Goal: Task Accomplishment & Management: Complete application form

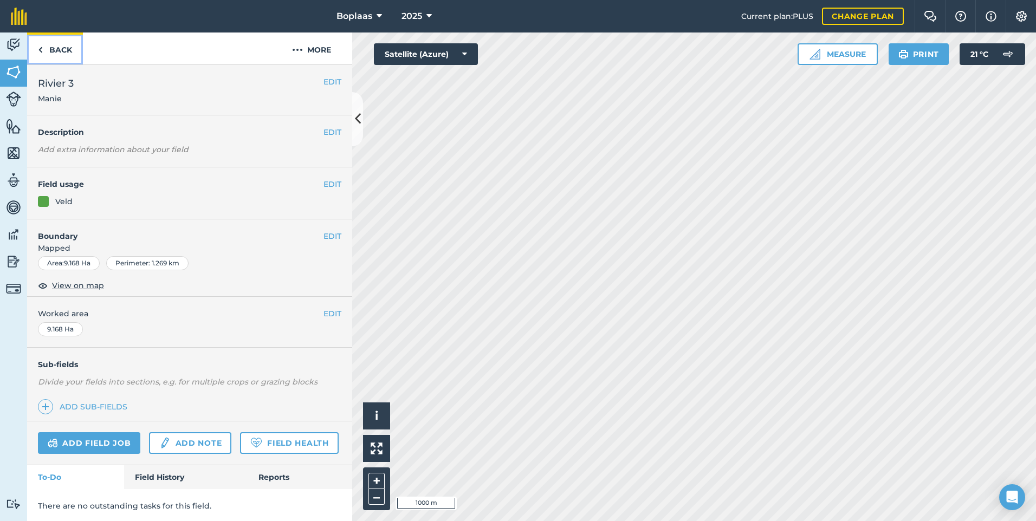
click at [55, 42] on link "Back" at bounding box center [55, 49] width 56 height 32
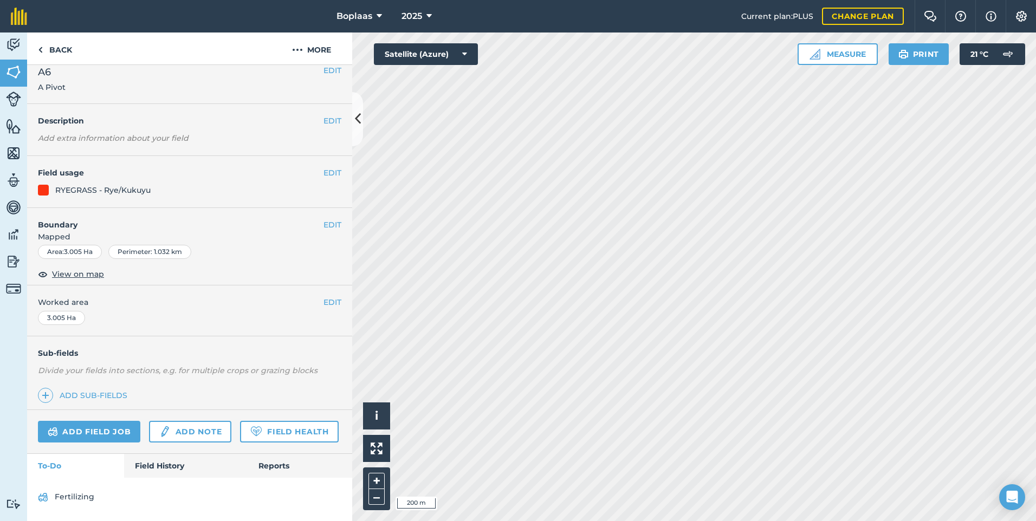
scroll to position [42, 0]
click at [178, 421] on link "Add note" at bounding box center [190, 432] width 82 height 22
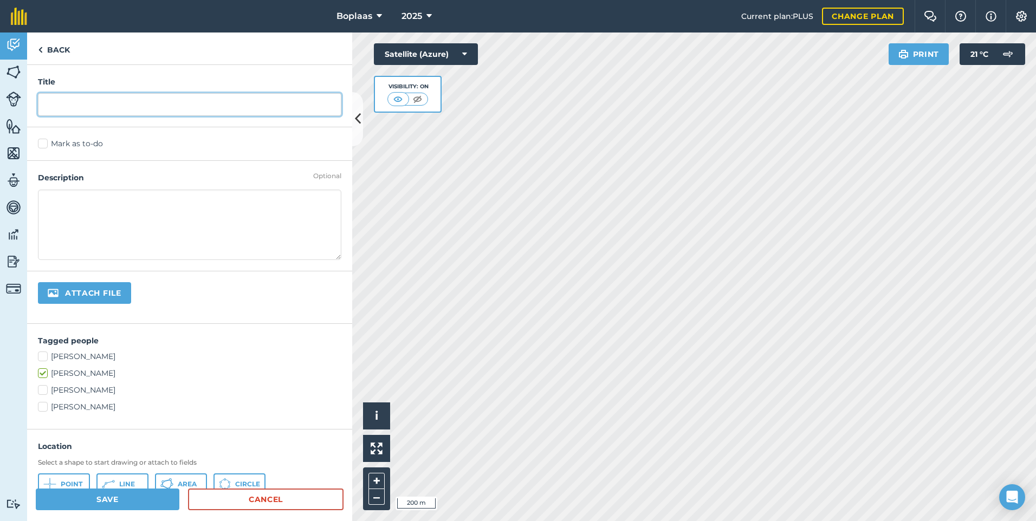
click at [123, 108] on input "text" at bounding box center [190, 104] width 304 height 23
type input "Vreet"
click at [41, 145] on label "Mark as to-do" at bounding box center [190, 143] width 304 height 11
click at [41, 145] on input "Mark as to-do" at bounding box center [41, 141] width 7 height 7
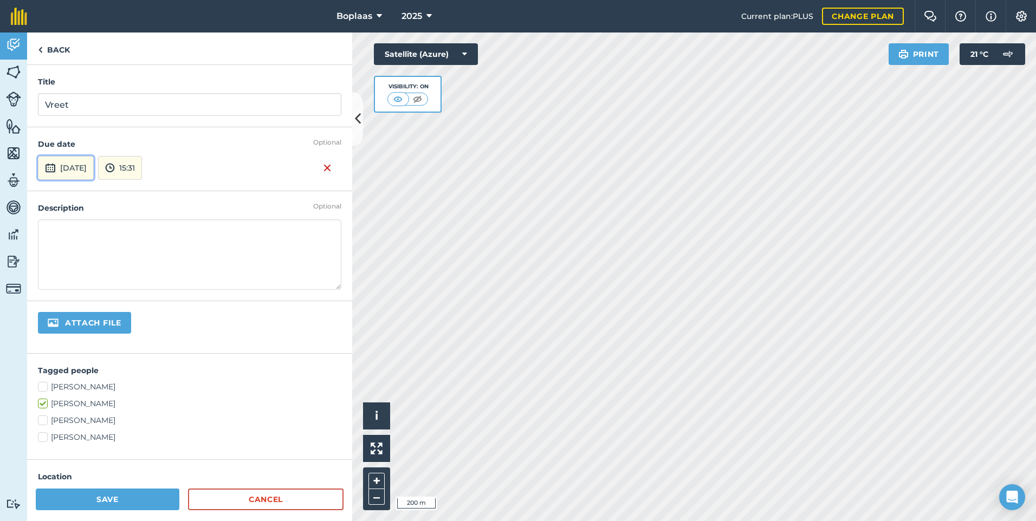
click at [91, 173] on button "[DATE]" at bounding box center [66, 168] width 56 height 24
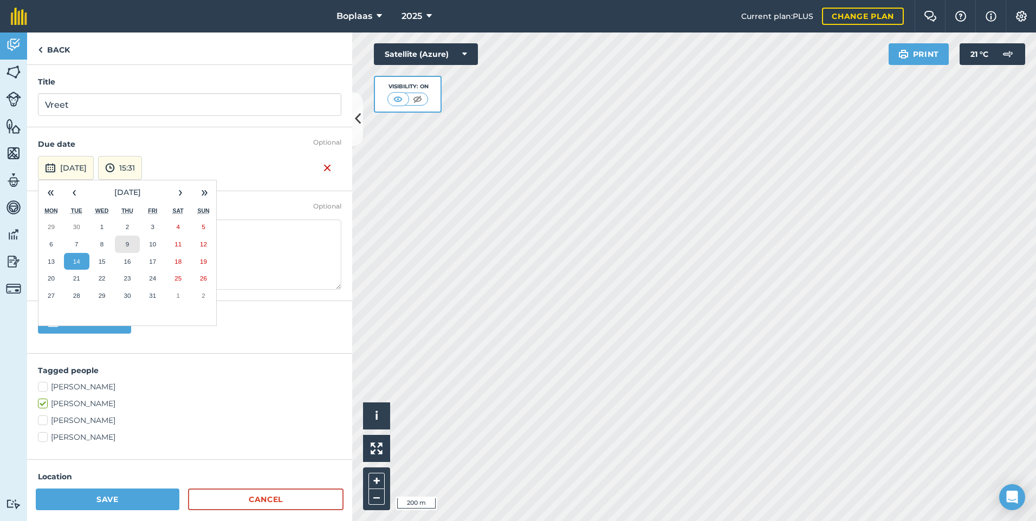
click at [130, 248] on button "9" at bounding box center [127, 244] width 25 height 17
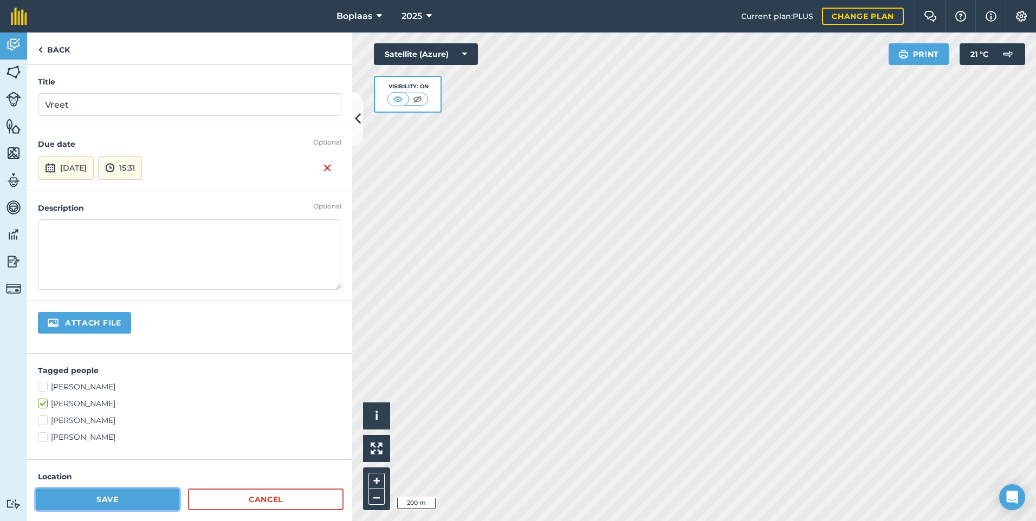
click at [131, 491] on button "Save" at bounding box center [108, 500] width 144 height 22
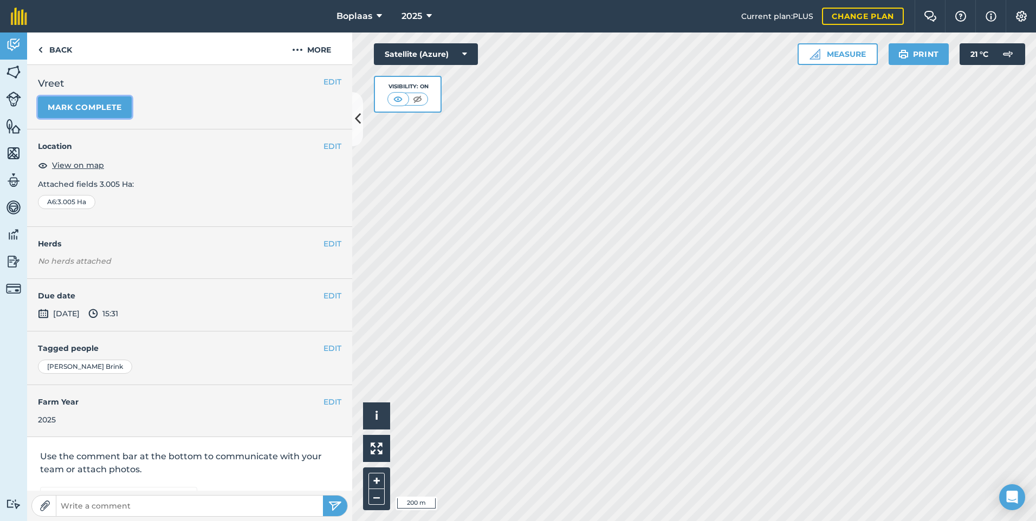
click at [101, 98] on button "Mark complete" at bounding box center [85, 107] width 94 height 22
click at [324, 297] on button "EDIT" at bounding box center [333, 296] width 18 height 12
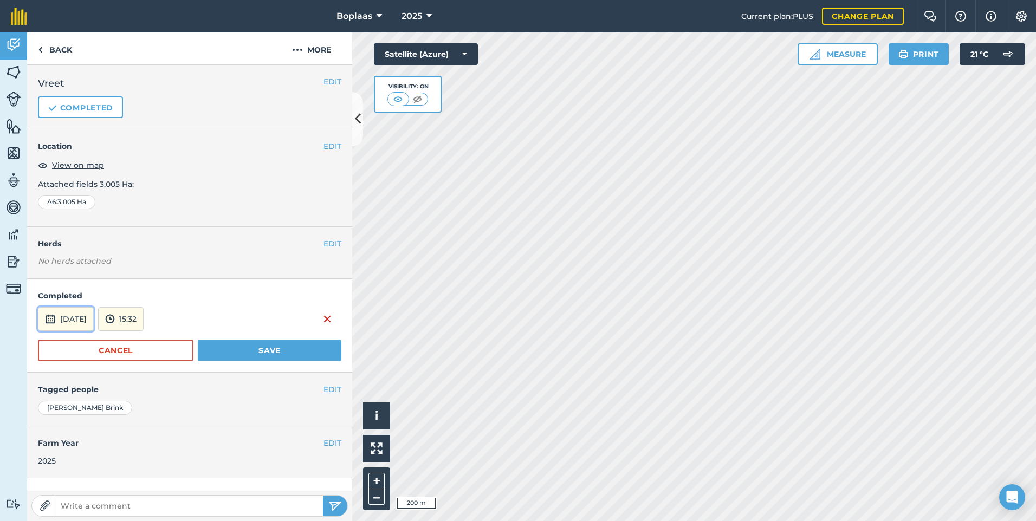
click at [61, 310] on button "[DATE]" at bounding box center [66, 319] width 56 height 24
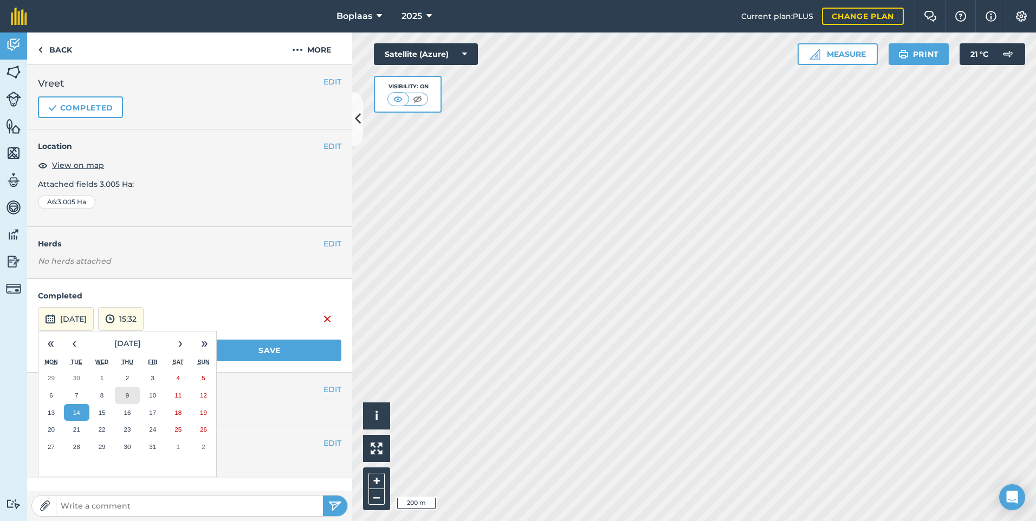
click at [123, 390] on button "9" at bounding box center [127, 395] width 25 height 17
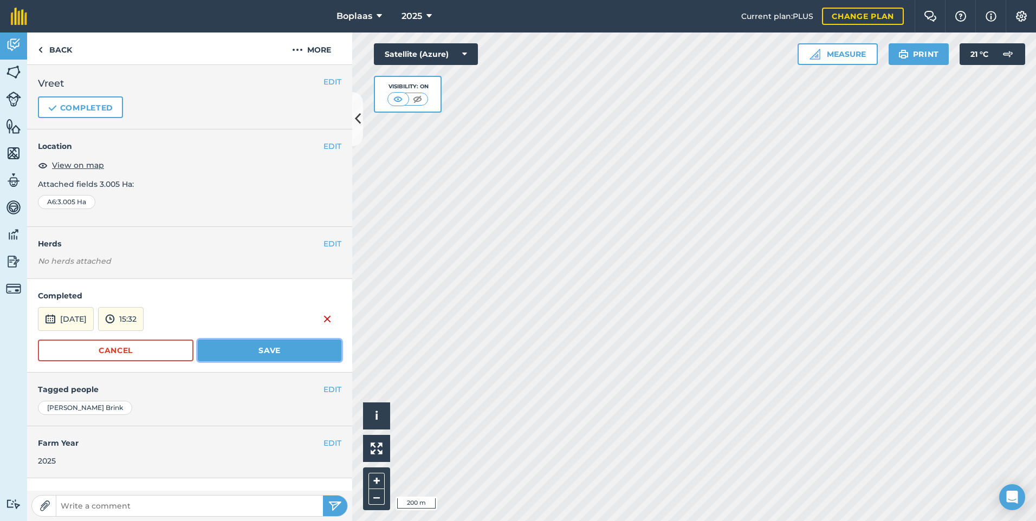
click at [244, 352] on button "Save" at bounding box center [270, 351] width 144 height 22
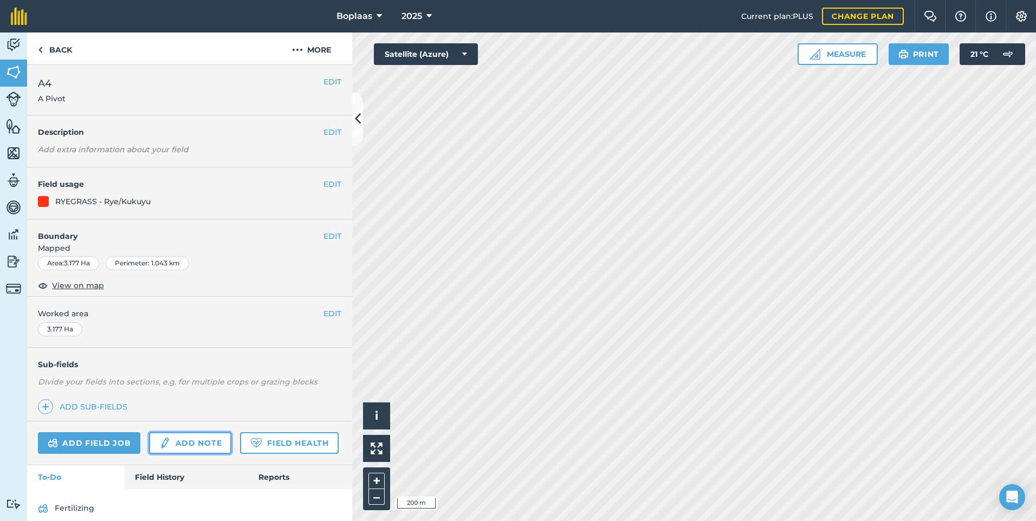
click at [186, 445] on link "Add note" at bounding box center [190, 444] width 82 height 22
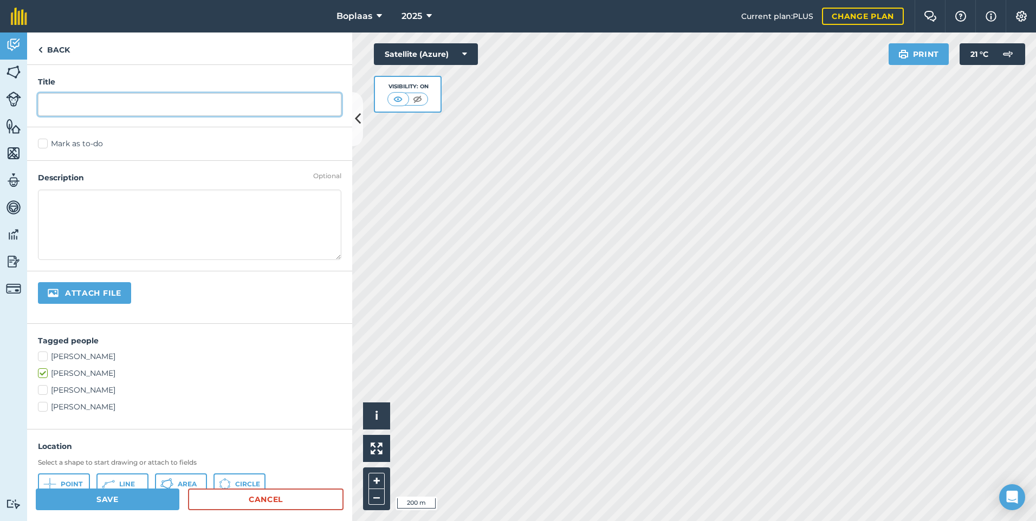
click at [62, 108] on input "text" at bounding box center [190, 104] width 304 height 23
type input "Vreet"
click at [52, 146] on label "Mark as to-do" at bounding box center [190, 143] width 304 height 11
click at [45, 145] on input "Mark as to-do" at bounding box center [41, 141] width 7 height 7
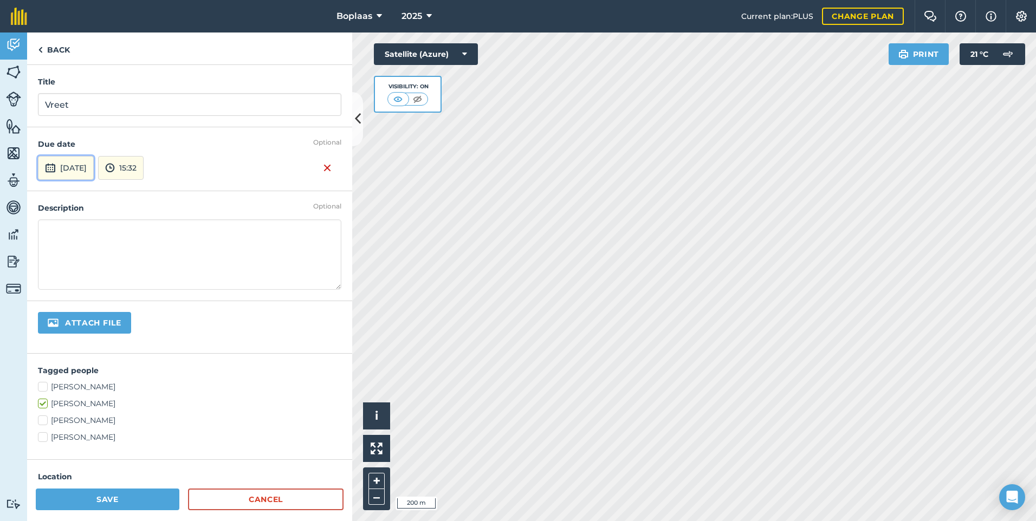
click at [76, 170] on button "[DATE]" at bounding box center [66, 168] width 56 height 24
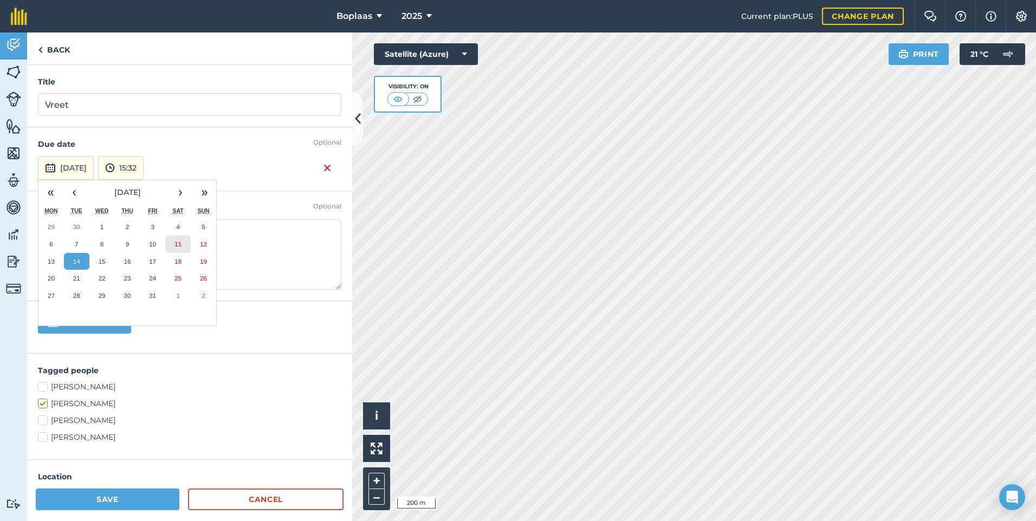
click at [177, 250] on button "11" at bounding box center [177, 244] width 25 height 17
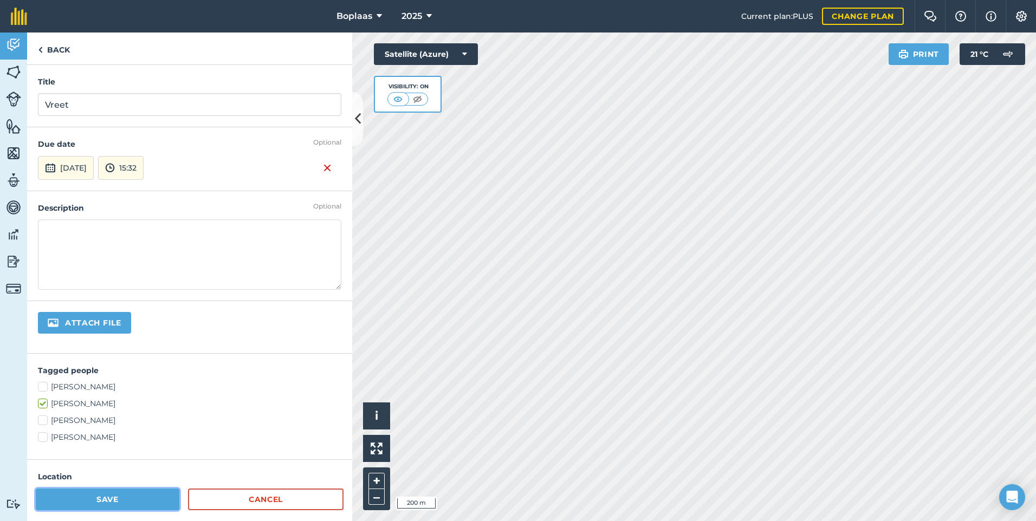
click at [143, 504] on button "Save" at bounding box center [108, 500] width 144 height 22
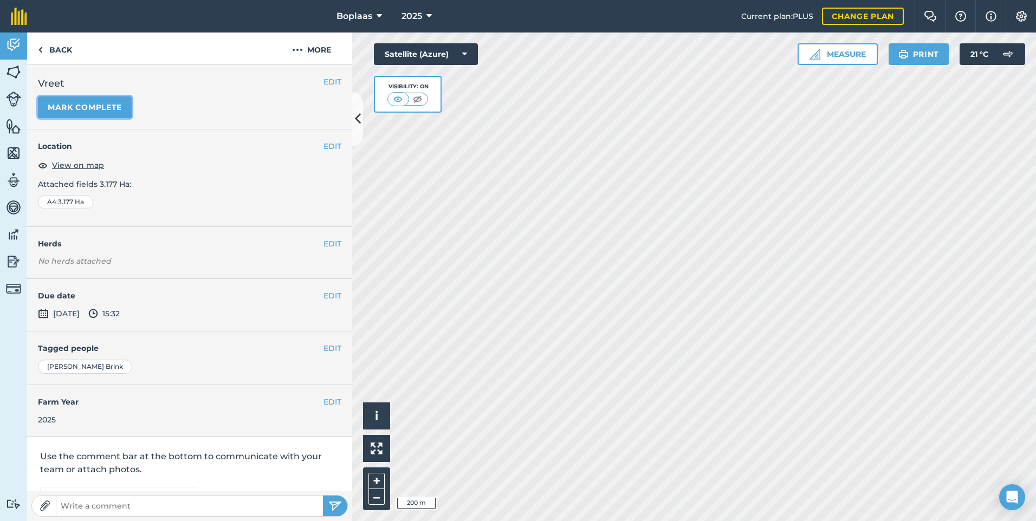
click at [75, 97] on button "Mark complete" at bounding box center [85, 107] width 94 height 22
click at [328, 297] on button "EDIT" at bounding box center [333, 296] width 18 height 12
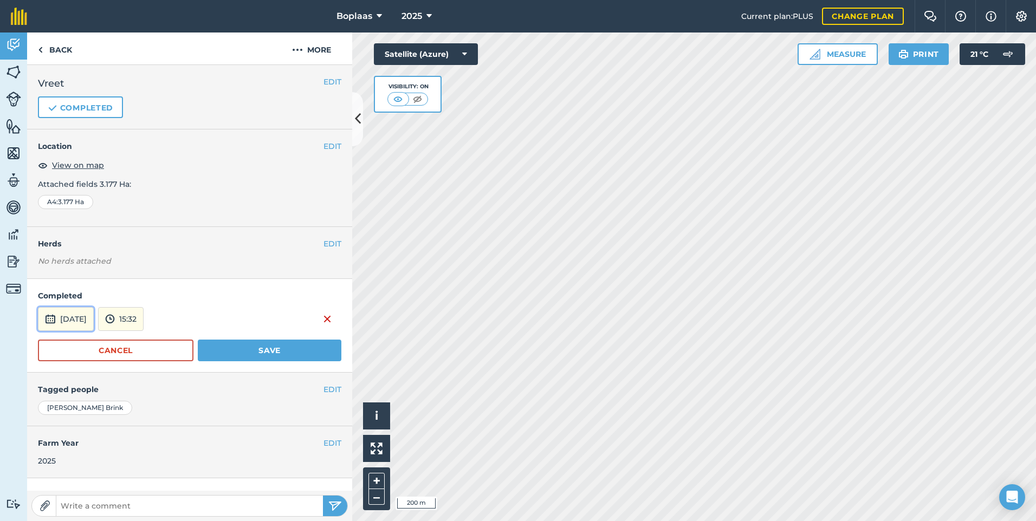
click at [91, 323] on button "[DATE]" at bounding box center [66, 319] width 56 height 24
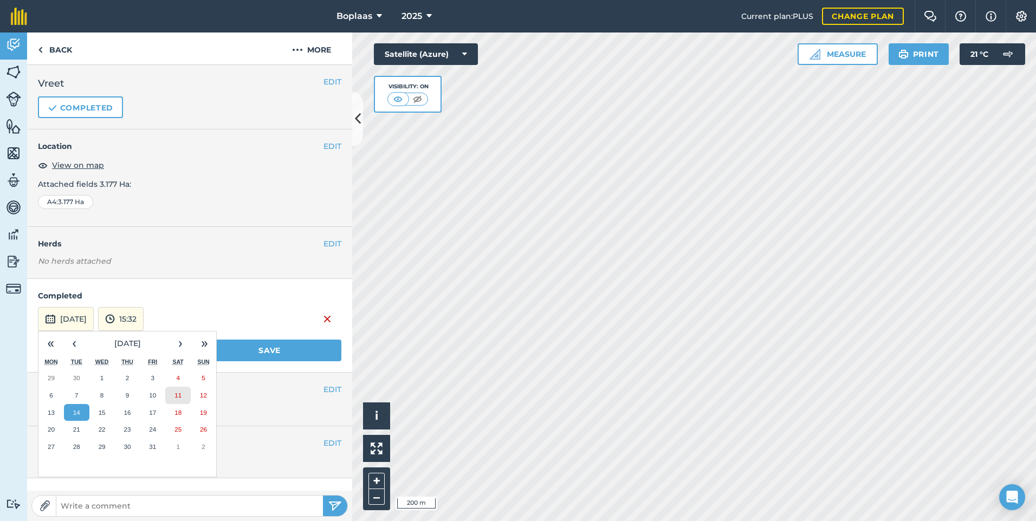
click at [182, 395] on button "11" at bounding box center [177, 395] width 25 height 17
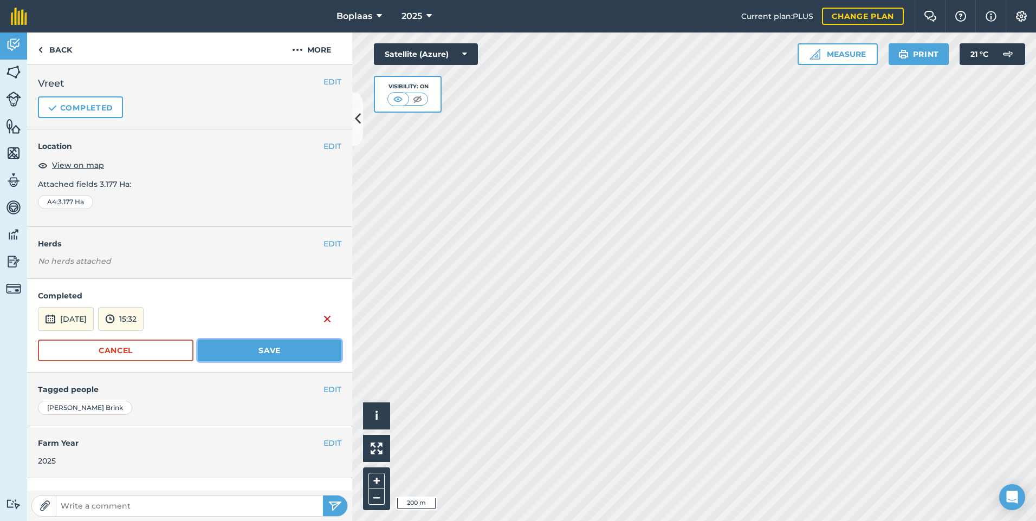
click at [266, 352] on button "Save" at bounding box center [270, 351] width 144 height 22
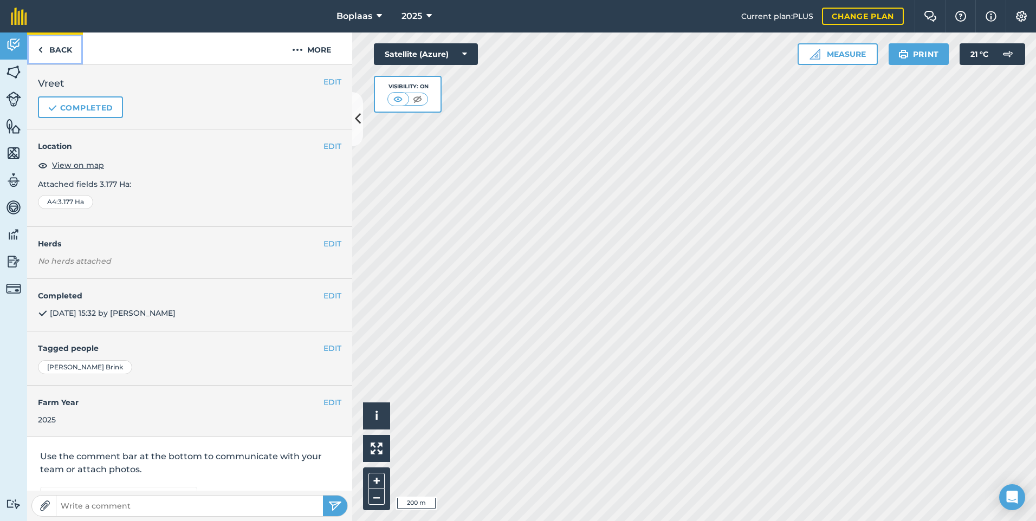
click at [72, 50] on link "Back" at bounding box center [55, 49] width 56 height 32
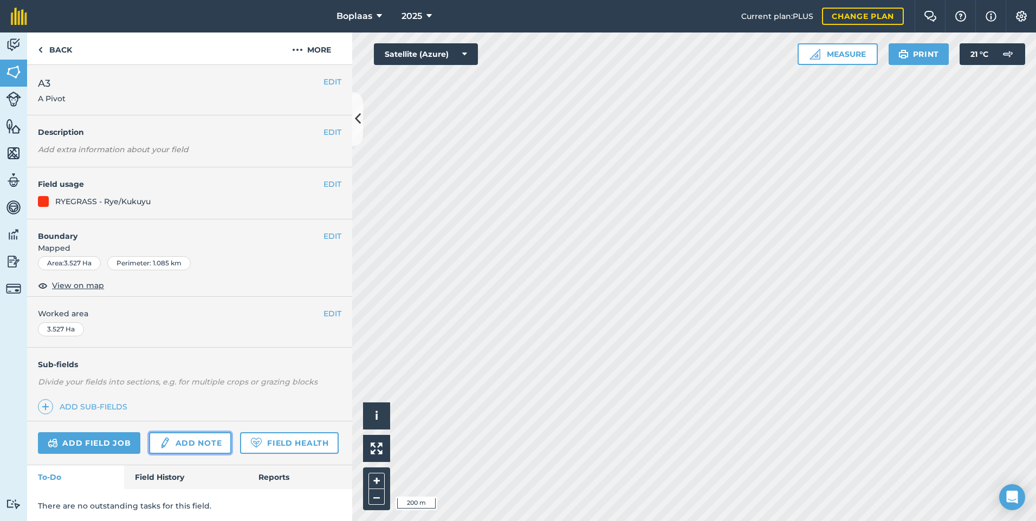
click at [204, 440] on link "Add note" at bounding box center [190, 444] width 82 height 22
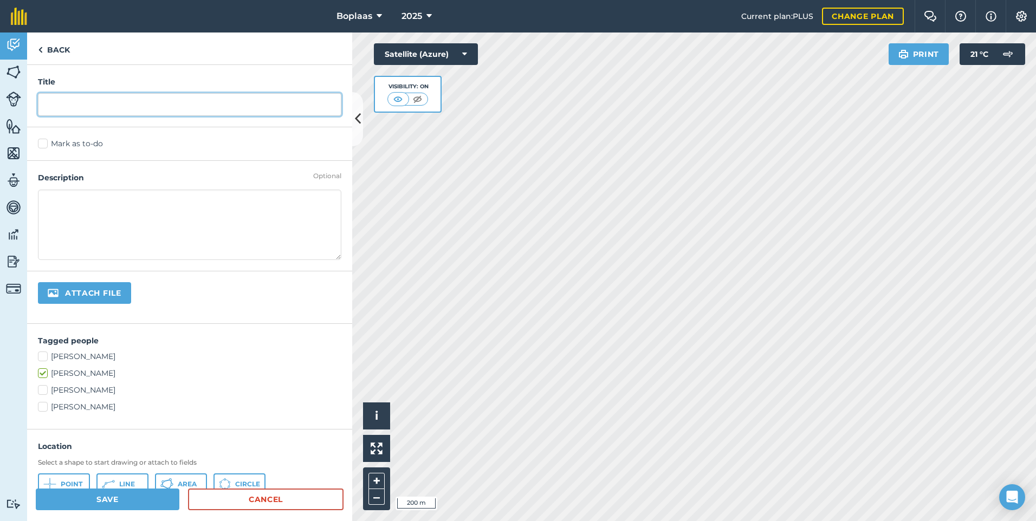
click at [101, 106] on input "text" at bounding box center [190, 104] width 304 height 23
type input "Vreet"
click at [54, 145] on label "Mark as to-do" at bounding box center [190, 143] width 304 height 11
click at [45, 145] on input "Mark as to-do" at bounding box center [41, 141] width 7 height 7
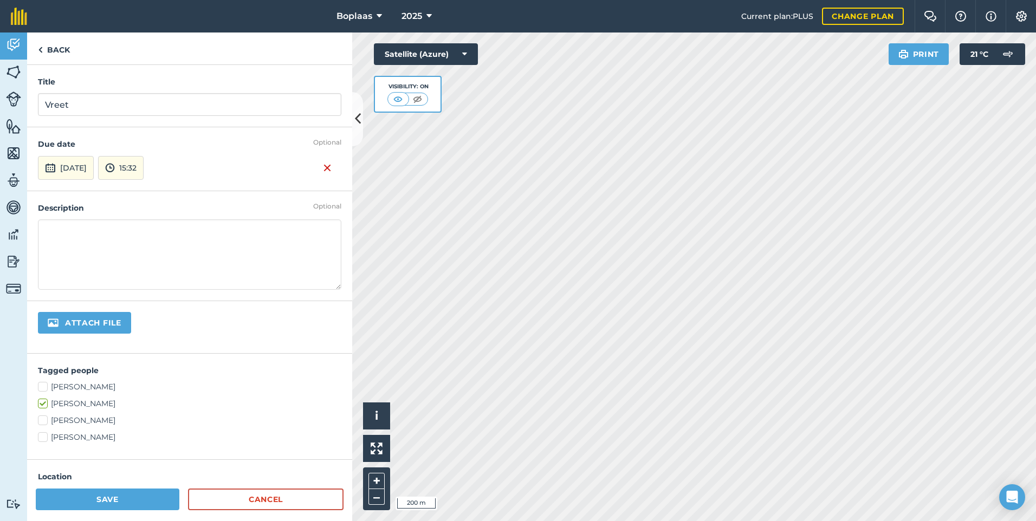
click at [73, 187] on div "Optional Due date [DATE] 15:32" at bounding box center [189, 158] width 325 height 63
click at [73, 167] on button "[DATE]" at bounding box center [66, 168] width 56 height 24
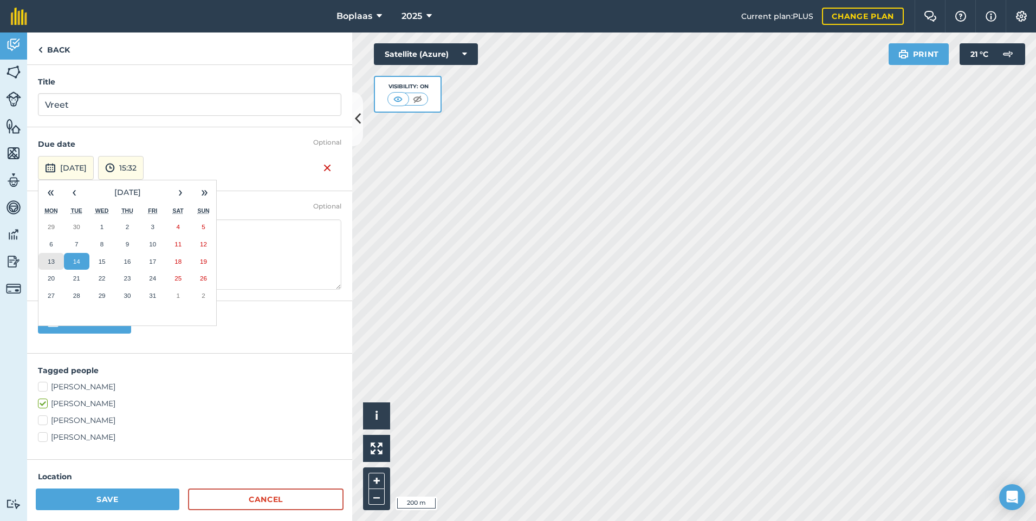
click at [54, 262] on abbr "13" at bounding box center [51, 261] width 7 height 7
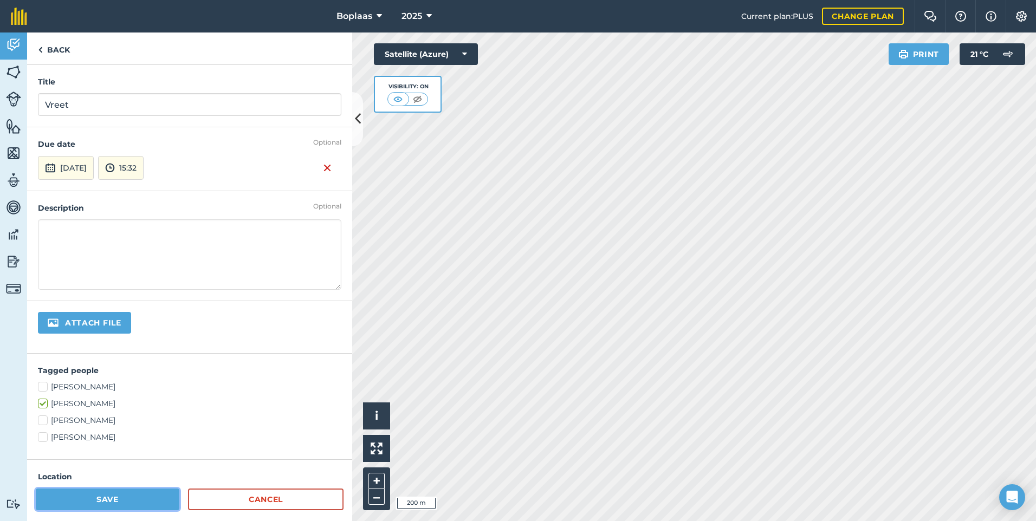
click at [122, 498] on button "Save" at bounding box center [108, 500] width 144 height 22
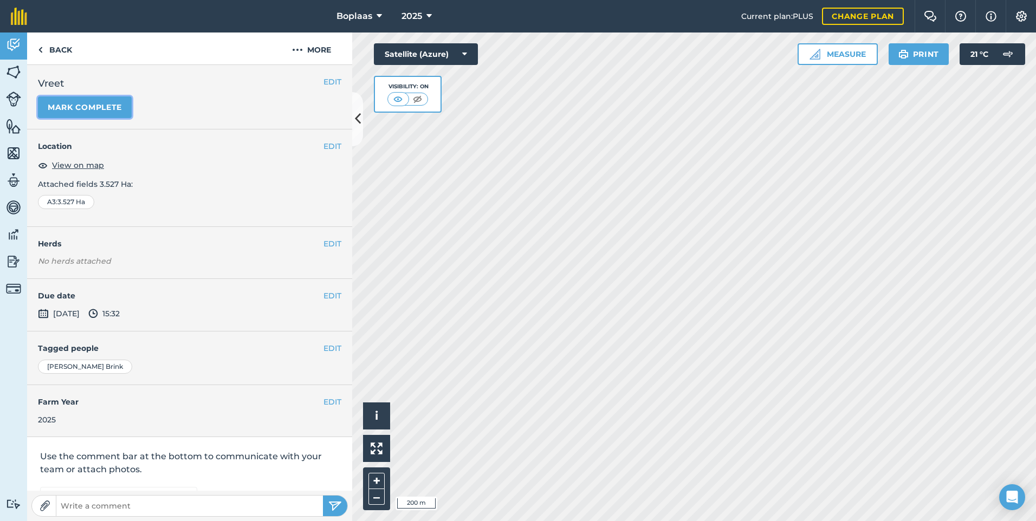
click at [104, 100] on button "Mark complete" at bounding box center [85, 107] width 94 height 22
click at [328, 290] on button "EDIT" at bounding box center [333, 296] width 18 height 12
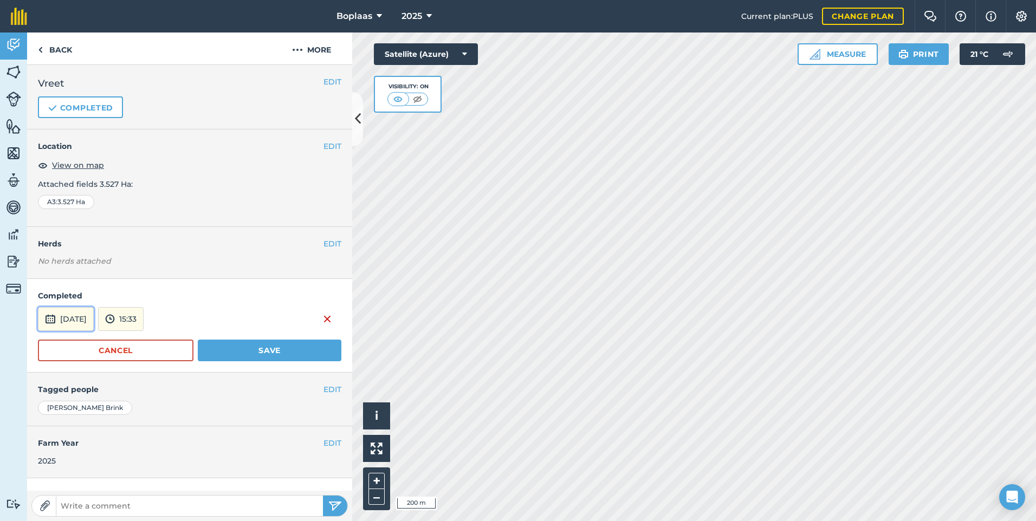
click at [63, 318] on button "[DATE]" at bounding box center [66, 319] width 56 height 24
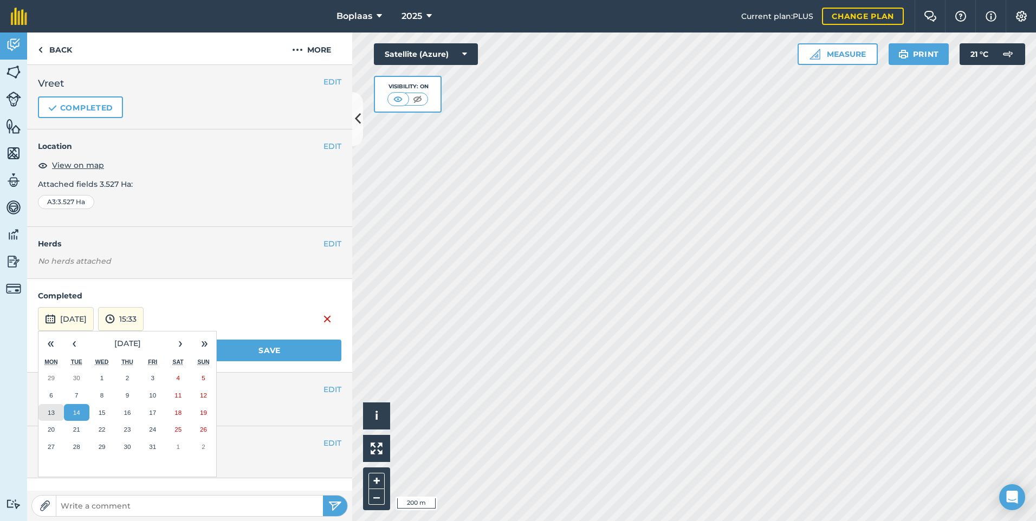
click at [52, 410] on abbr "13" at bounding box center [51, 412] width 7 height 7
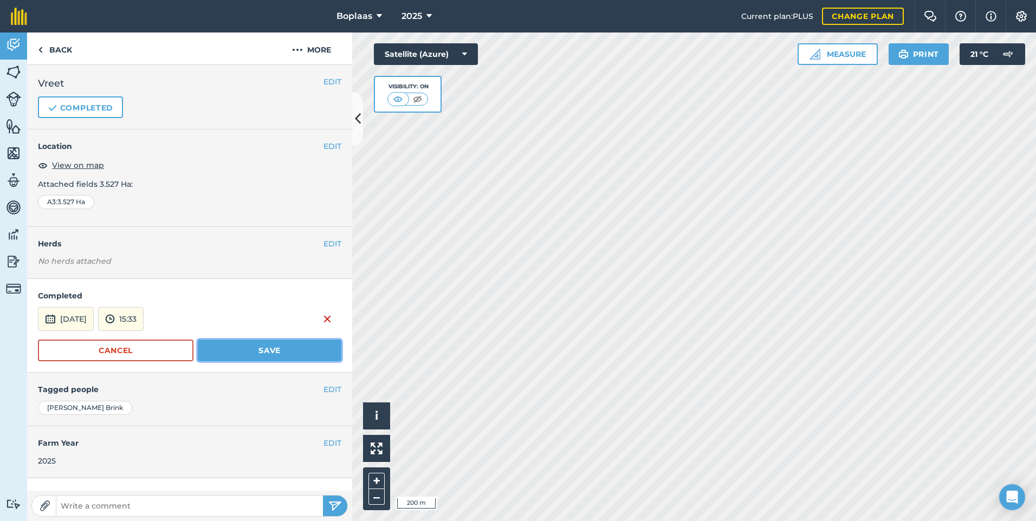
click at [198, 346] on button "Save" at bounding box center [270, 351] width 144 height 22
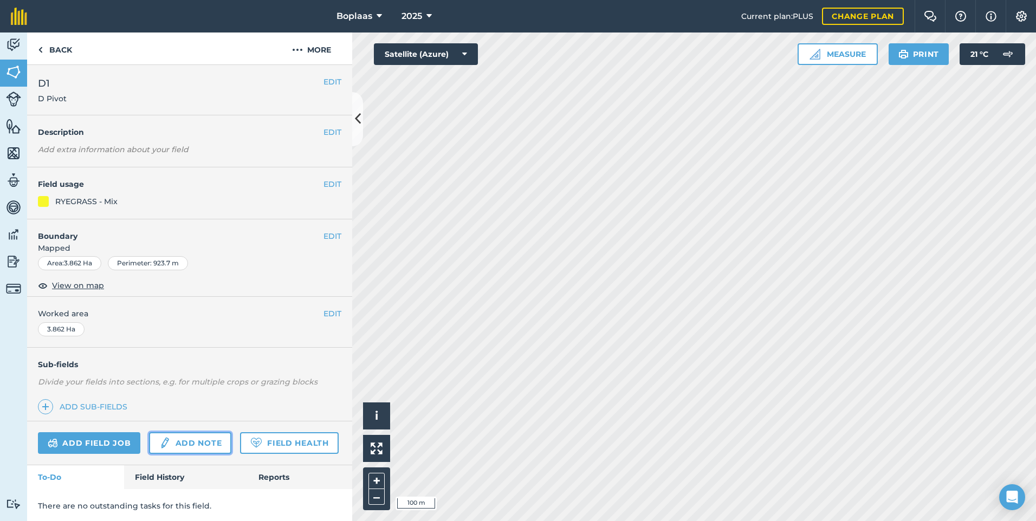
click at [192, 448] on link "Add note" at bounding box center [190, 444] width 82 height 22
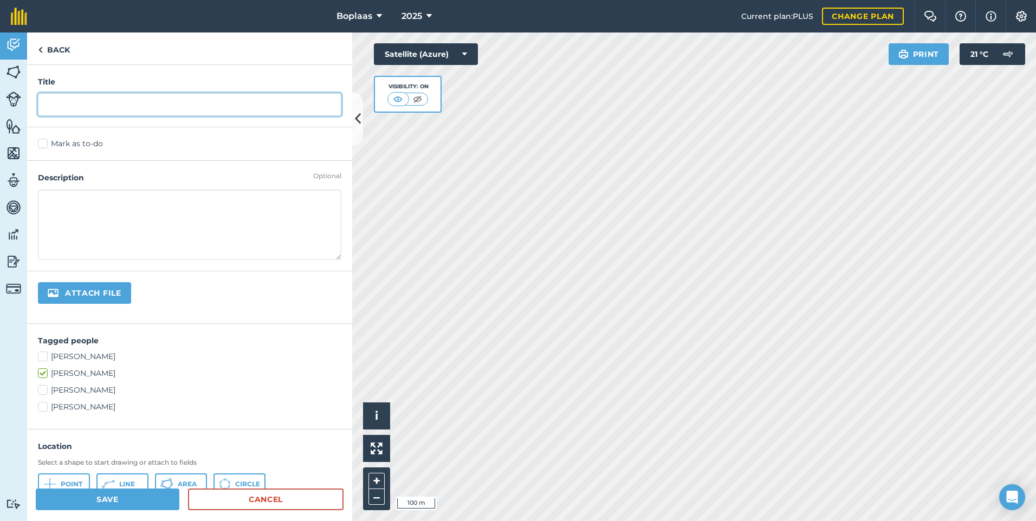
click at [91, 103] on input "text" at bounding box center [190, 104] width 304 height 23
type input "Vreet"
click at [52, 139] on label "Mark as to-do" at bounding box center [190, 143] width 304 height 11
click at [45, 139] on input "Mark as to-do" at bounding box center [41, 141] width 7 height 7
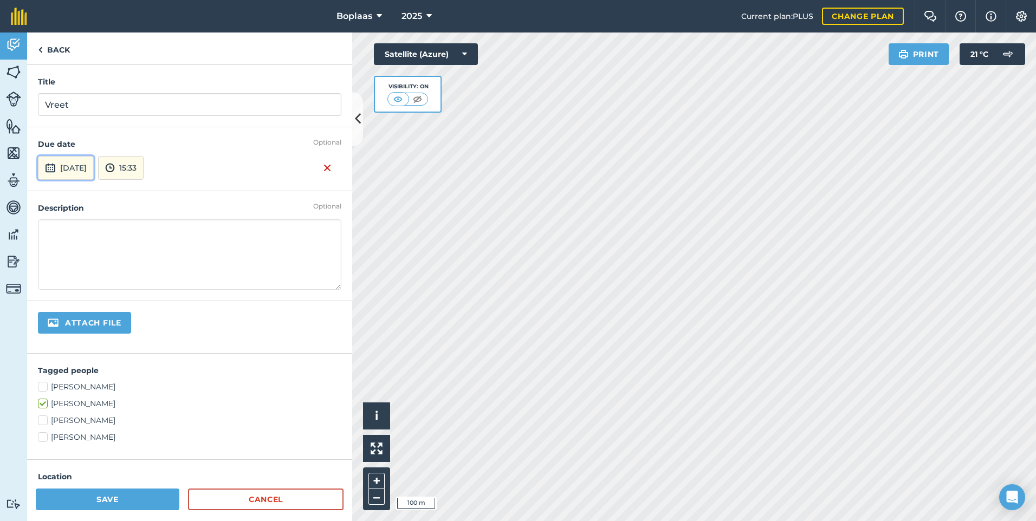
click at [94, 173] on button "[DATE]" at bounding box center [66, 168] width 56 height 24
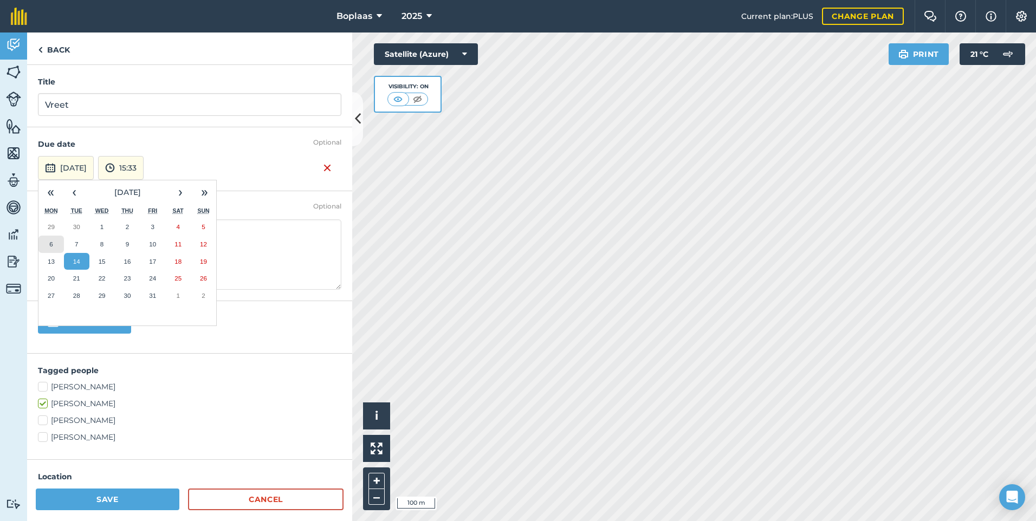
click at [47, 245] on button "6" at bounding box center [50, 244] width 25 height 17
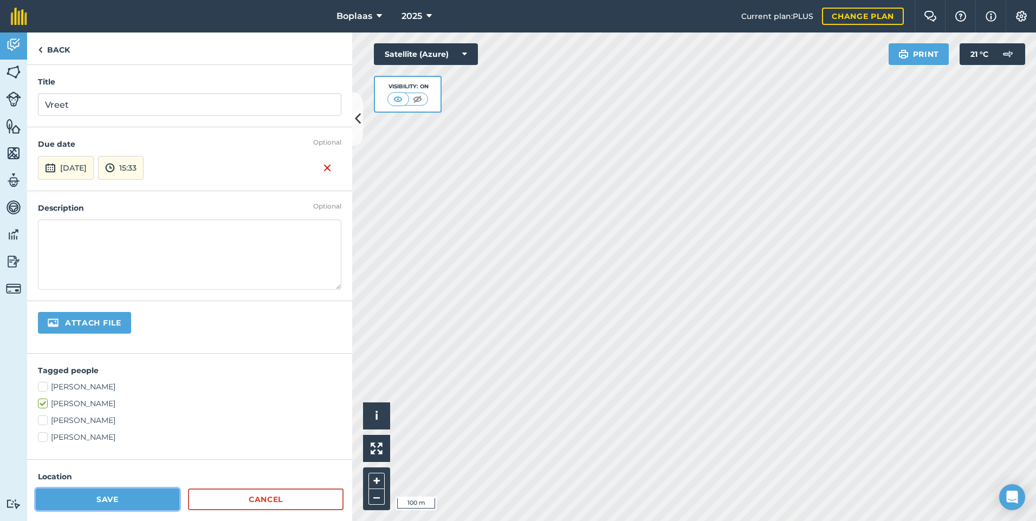
click at [118, 497] on button "Save" at bounding box center [108, 500] width 144 height 22
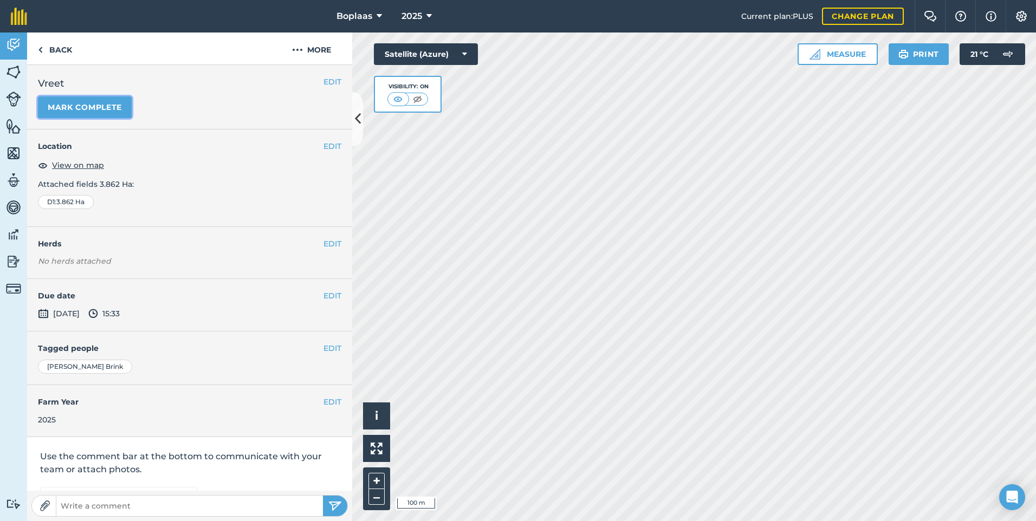
click at [111, 111] on button "Mark complete" at bounding box center [85, 107] width 94 height 22
click at [328, 296] on button "EDIT" at bounding box center [333, 296] width 18 height 12
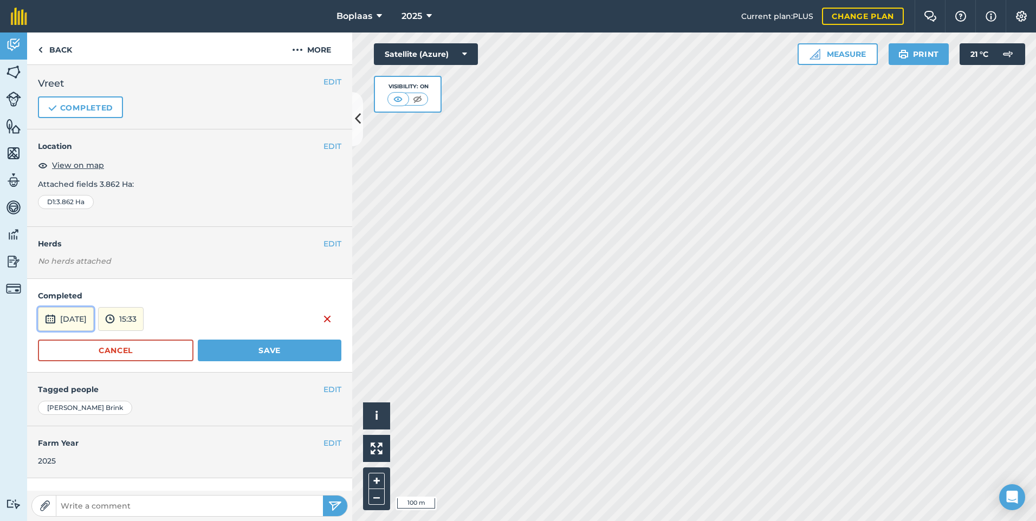
click at [94, 325] on button "[DATE]" at bounding box center [66, 319] width 56 height 24
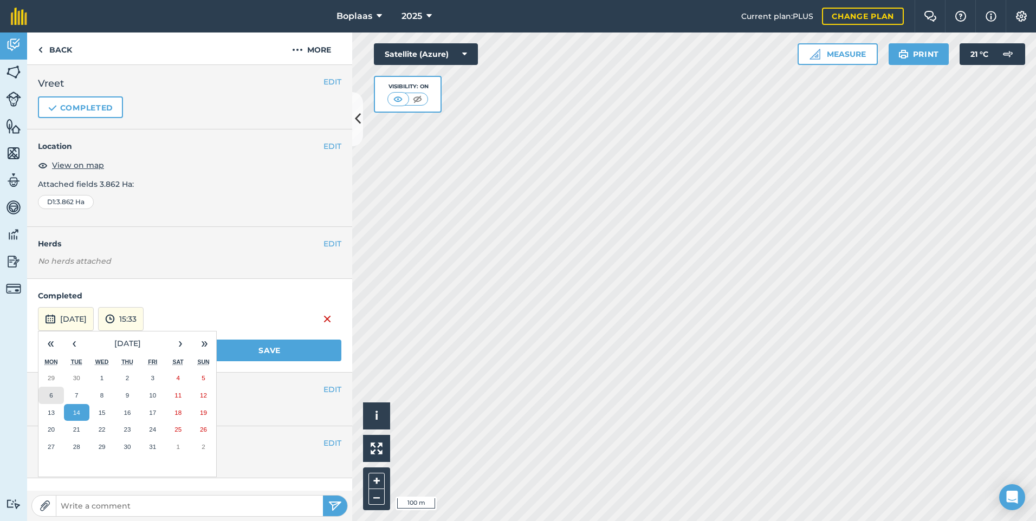
click at [56, 398] on button "6" at bounding box center [50, 395] width 25 height 17
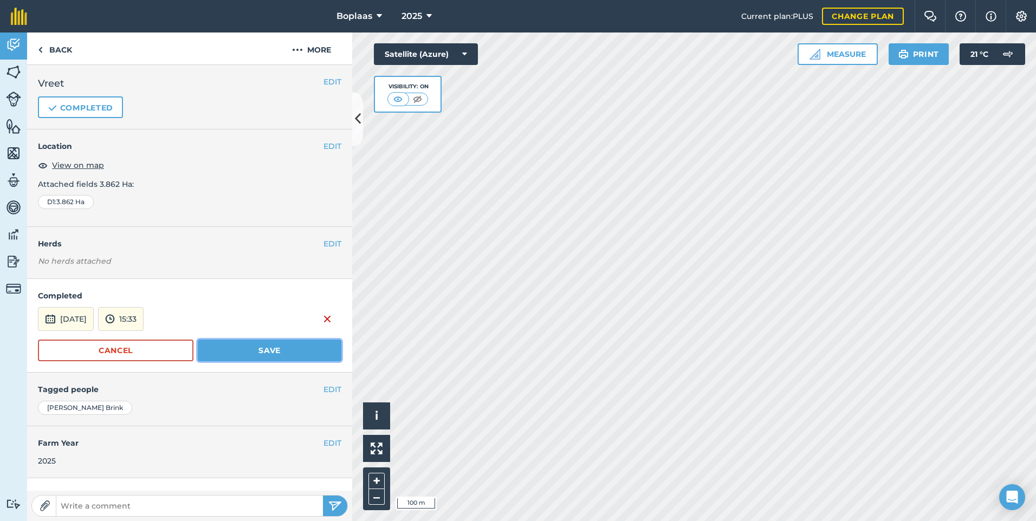
click at [256, 343] on button "Save" at bounding box center [270, 351] width 144 height 22
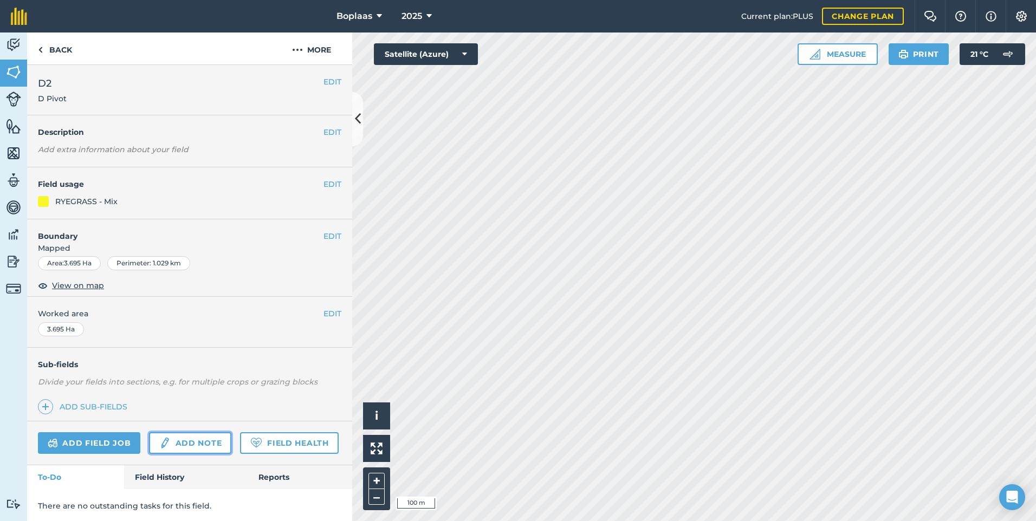
click at [164, 448] on img at bounding box center [165, 443] width 12 height 13
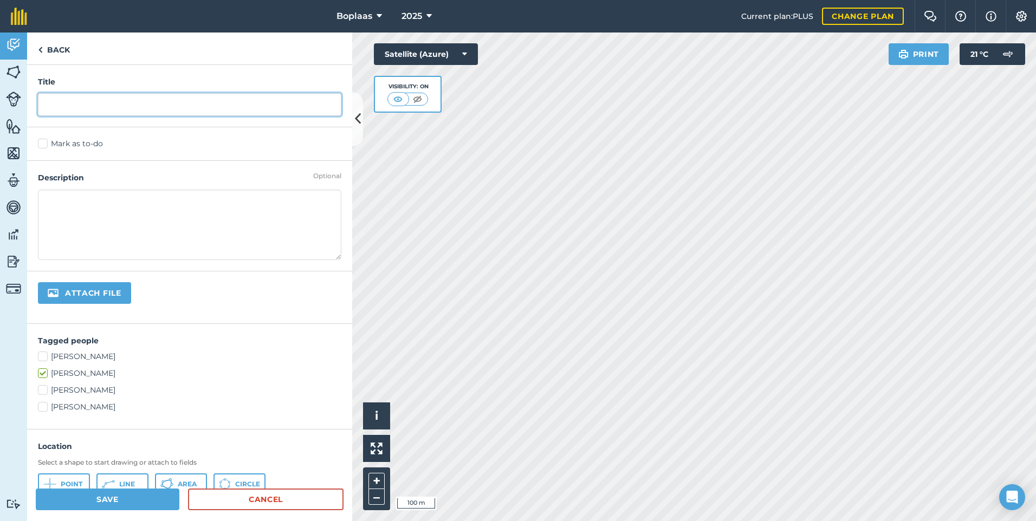
click at [124, 109] on input "text" at bounding box center [190, 104] width 304 height 23
type input "Vreet"
click at [55, 150] on div "Mark as to-do" at bounding box center [189, 144] width 325 height 34
click at [55, 145] on label "Mark as to-do" at bounding box center [190, 143] width 304 height 11
click at [45, 145] on input "Mark as to-do" at bounding box center [41, 141] width 7 height 7
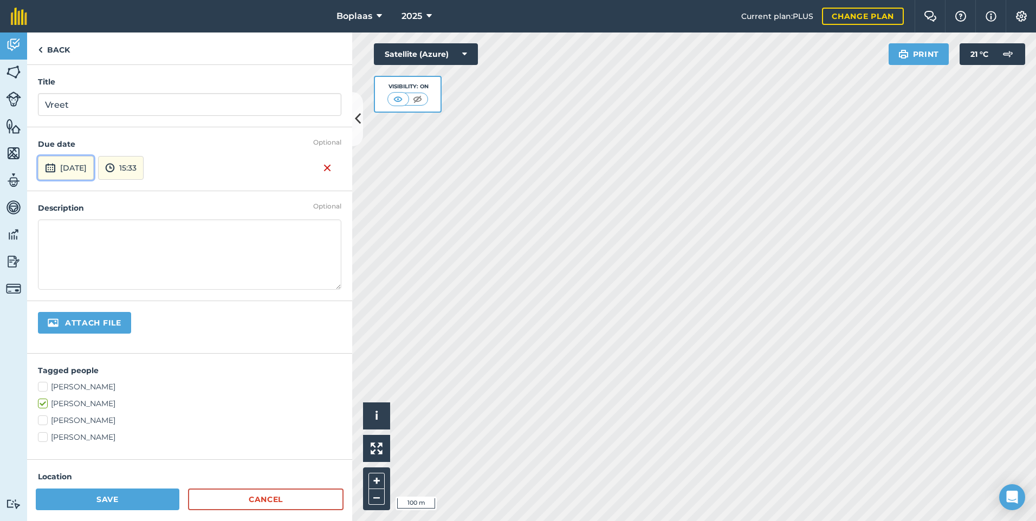
click at [94, 172] on button "[DATE]" at bounding box center [66, 168] width 56 height 24
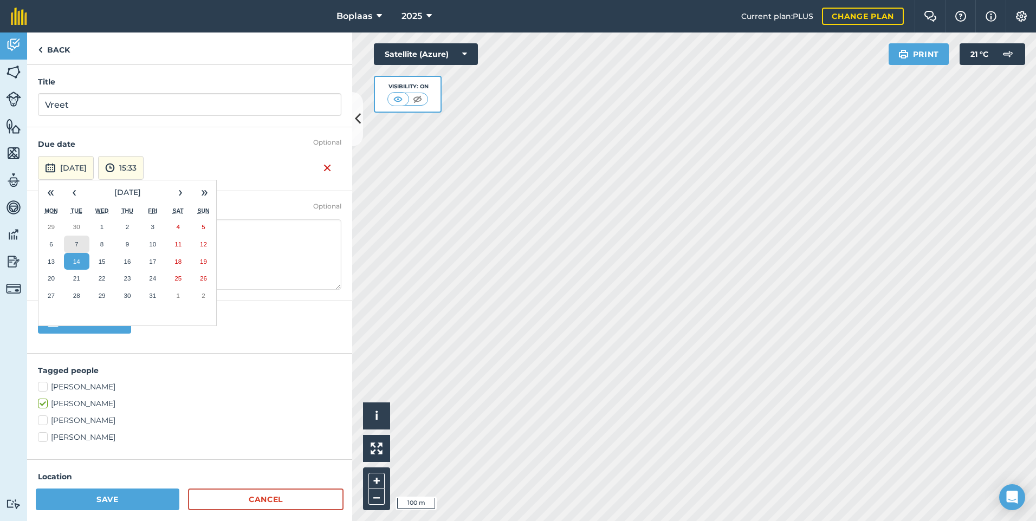
click at [81, 250] on button "7" at bounding box center [76, 244] width 25 height 17
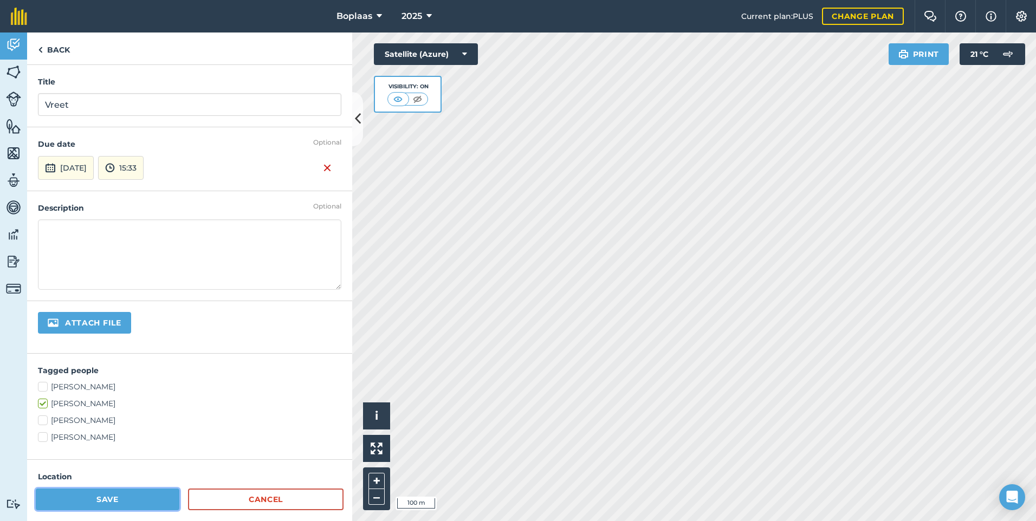
click at [119, 503] on button "Save" at bounding box center [108, 500] width 144 height 22
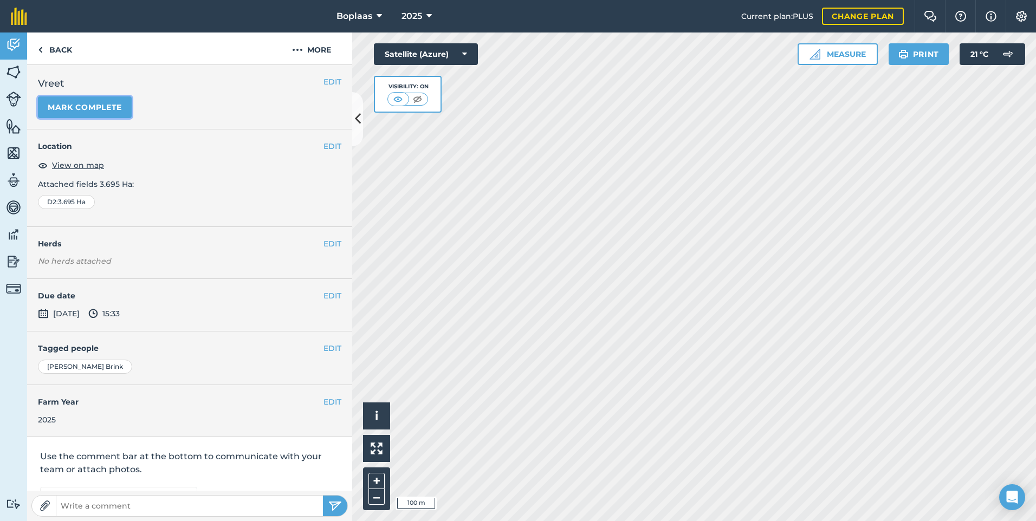
click at [78, 106] on button "Mark complete" at bounding box center [85, 107] width 94 height 22
click at [332, 292] on button "EDIT" at bounding box center [333, 296] width 18 height 12
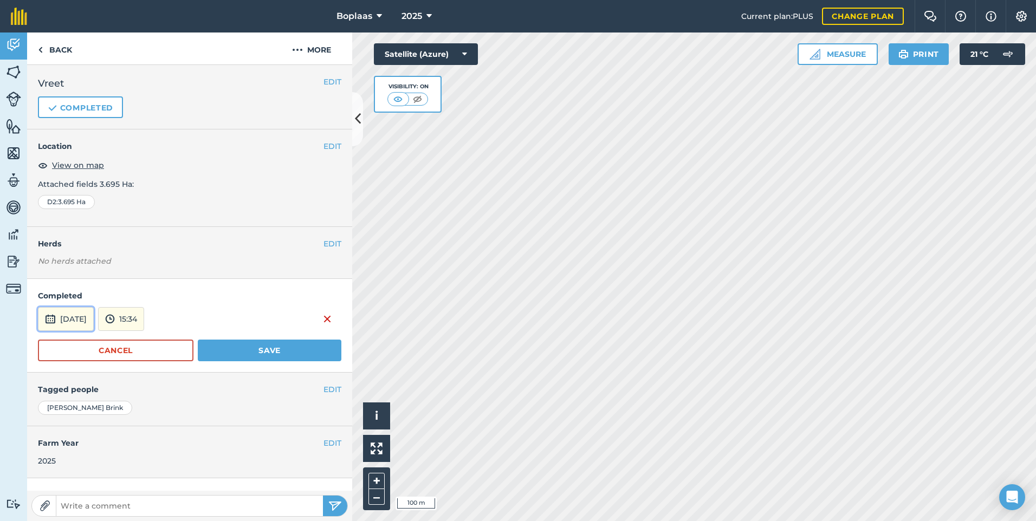
click at [94, 318] on button "[DATE]" at bounding box center [66, 319] width 56 height 24
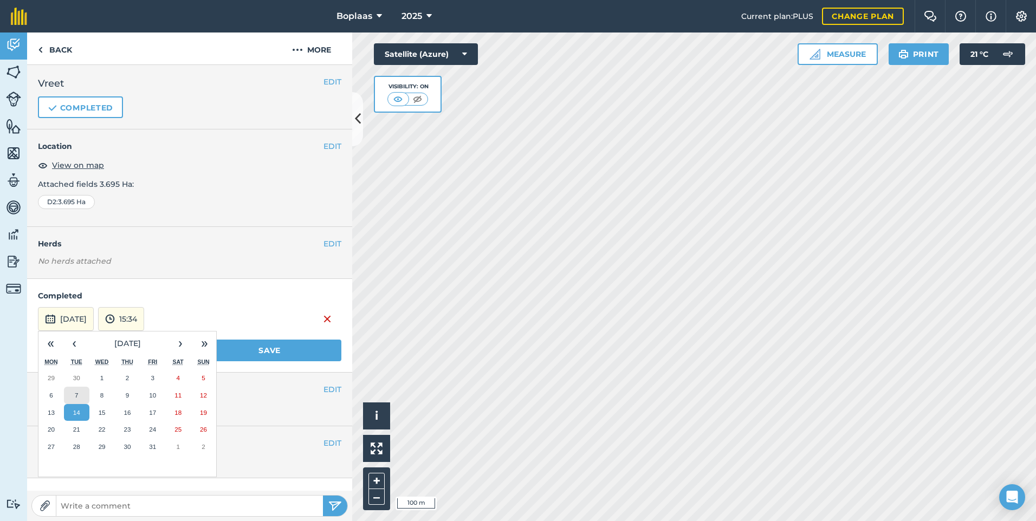
click at [74, 392] on button "7" at bounding box center [76, 395] width 25 height 17
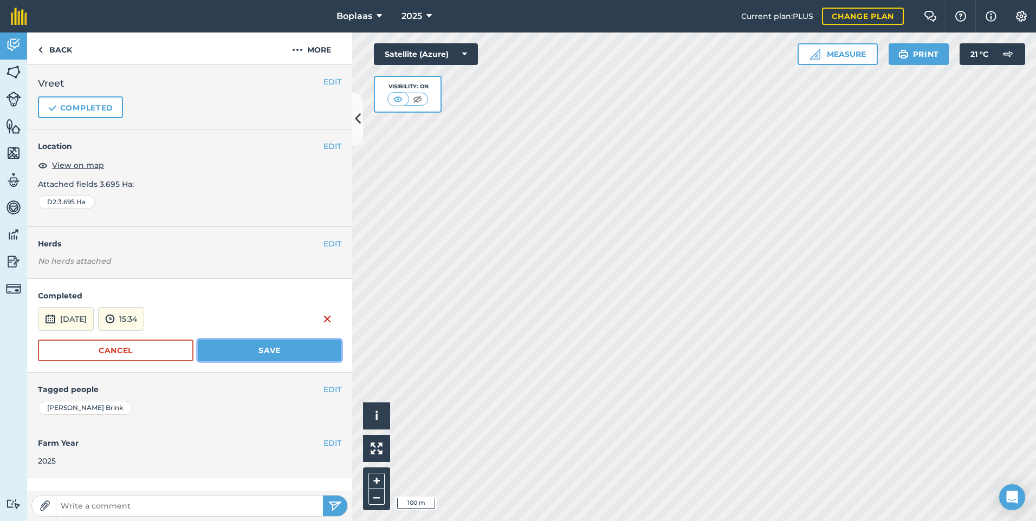
click at [258, 353] on button "Save" at bounding box center [270, 351] width 144 height 22
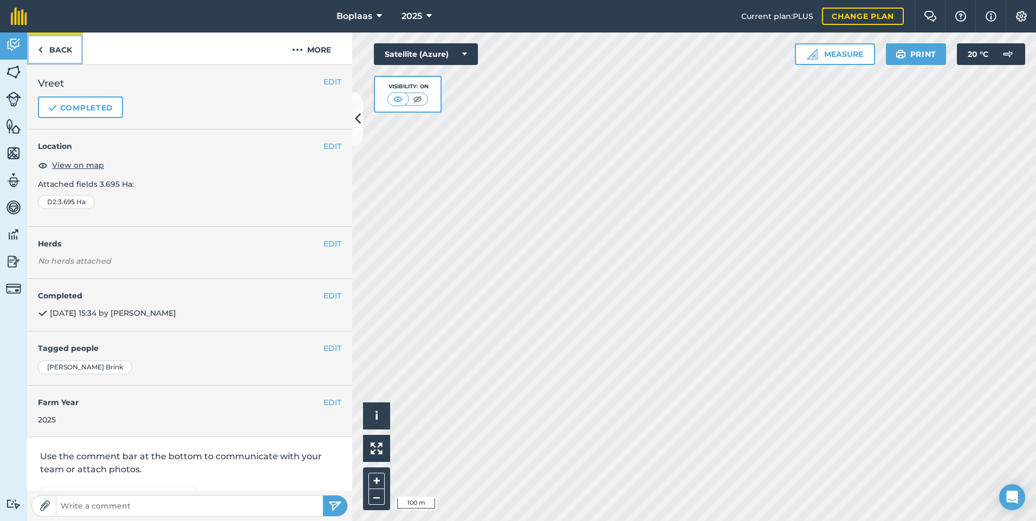
click at [60, 50] on link "Back" at bounding box center [55, 49] width 56 height 32
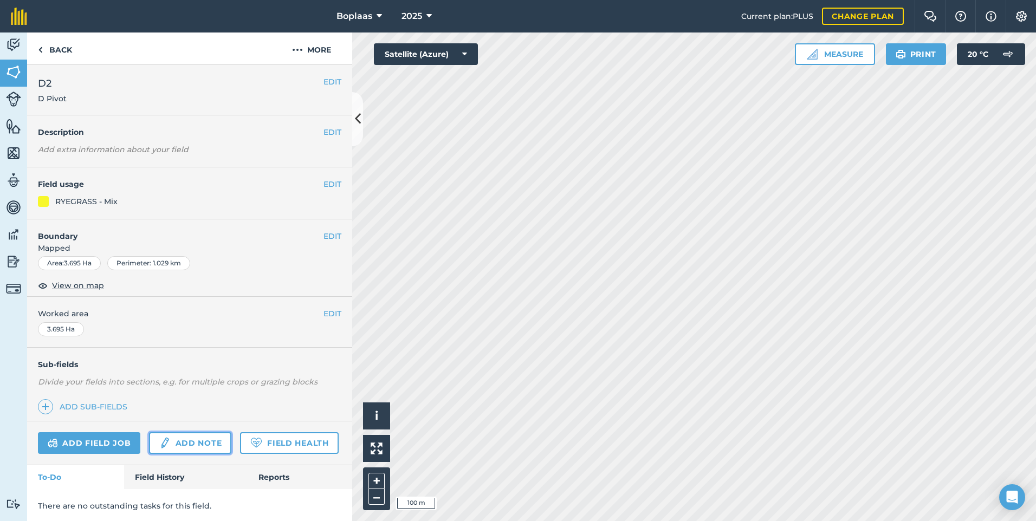
click at [186, 447] on link "Add note" at bounding box center [190, 444] width 82 height 22
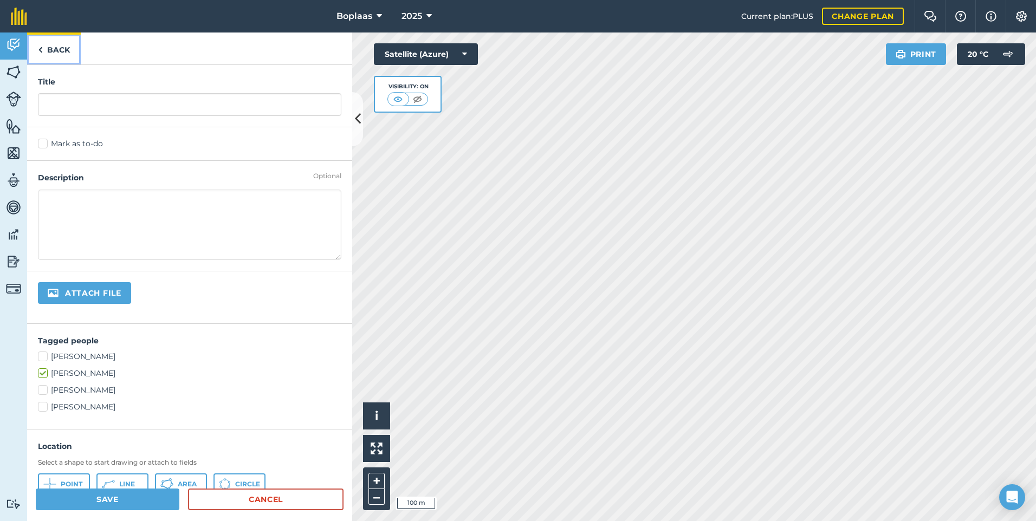
click at [56, 56] on link "Back" at bounding box center [54, 49] width 54 height 32
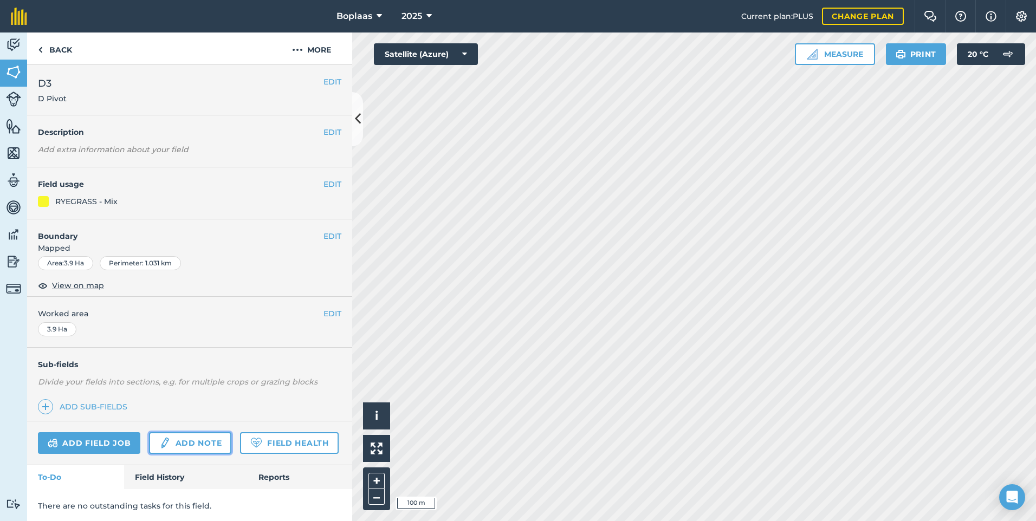
click at [183, 441] on link "Add note" at bounding box center [190, 444] width 82 height 22
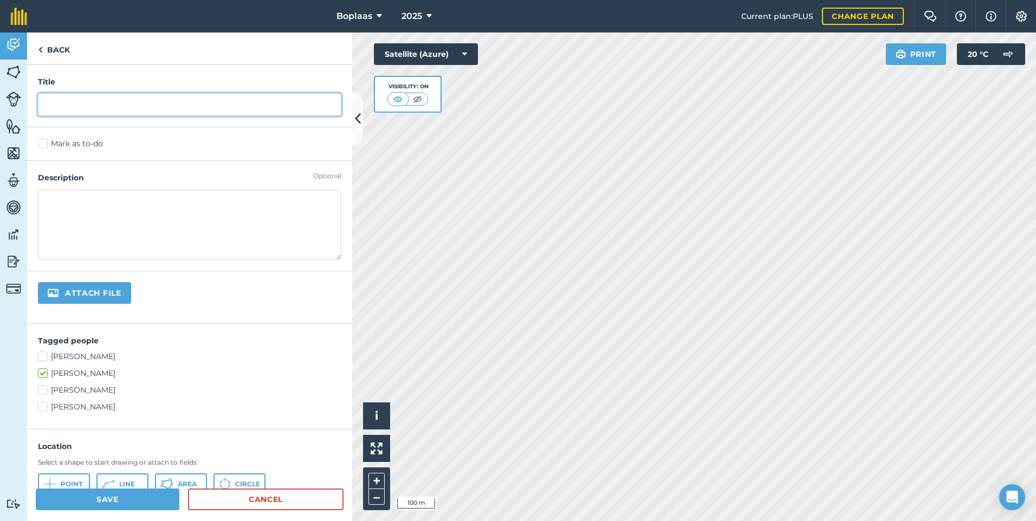
click at [119, 104] on input "text" at bounding box center [190, 104] width 304 height 23
type input "Vreet"
click at [46, 145] on label "Mark as to-do" at bounding box center [190, 143] width 304 height 11
click at [45, 145] on input "Mark as to-do" at bounding box center [41, 141] width 7 height 7
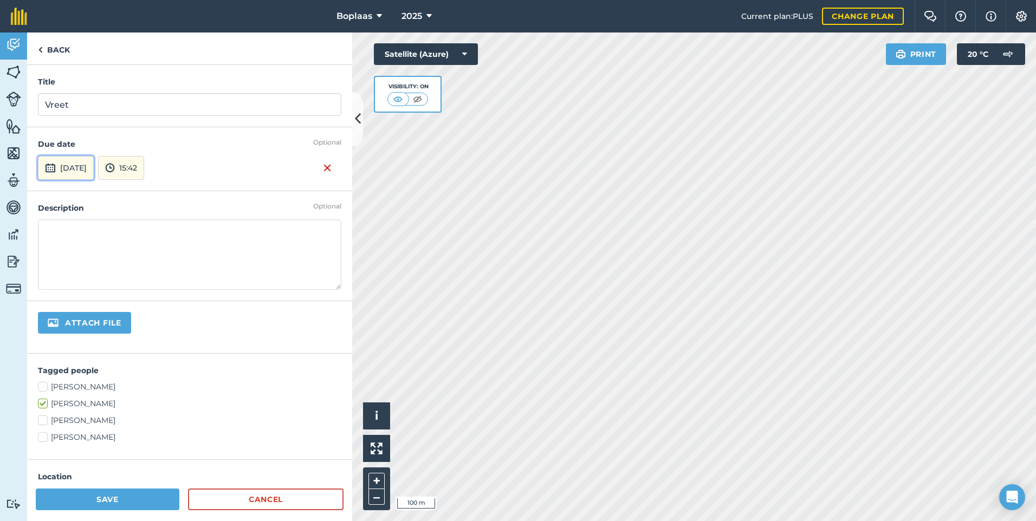
click at [92, 173] on button "[DATE]" at bounding box center [66, 168] width 56 height 24
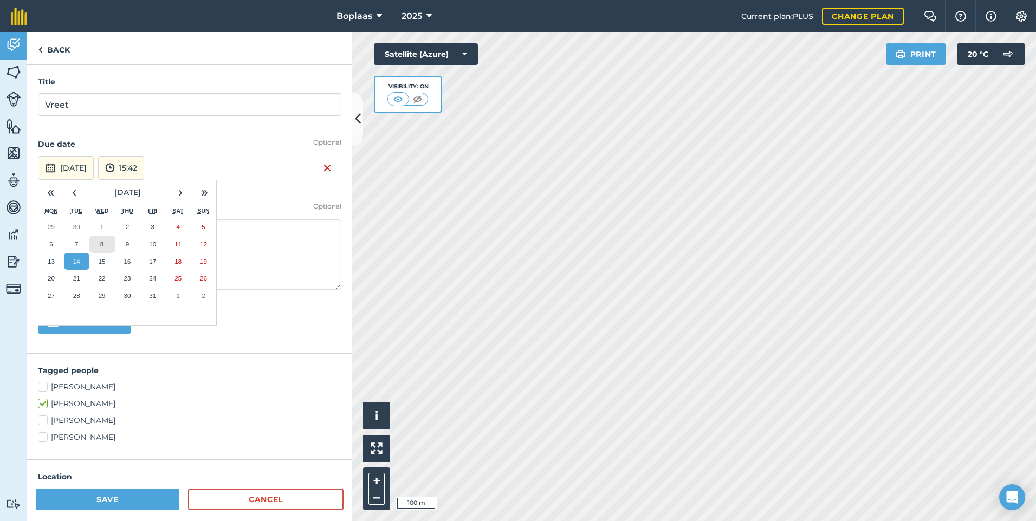
click at [100, 243] on abbr "8" at bounding box center [101, 244] width 3 height 7
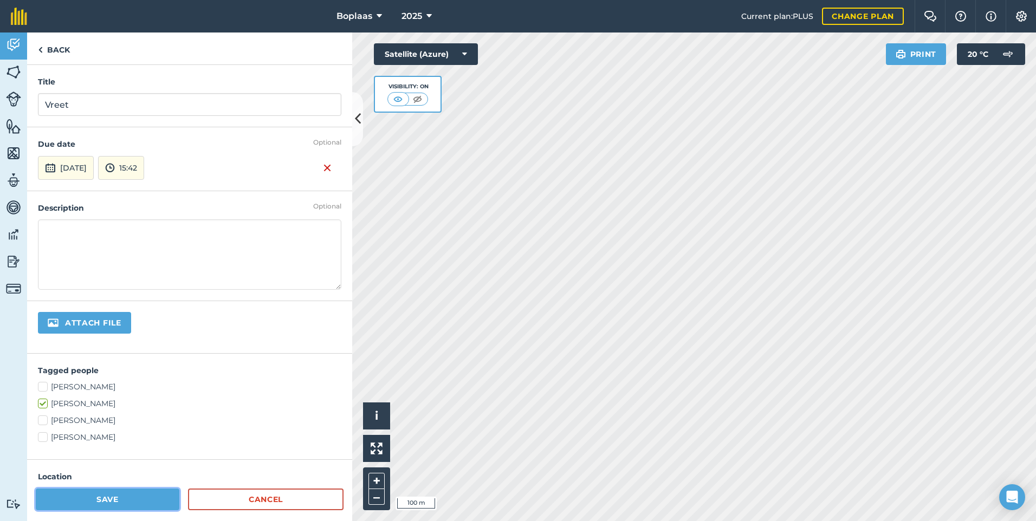
click at [123, 505] on button "Save" at bounding box center [108, 500] width 144 height 22
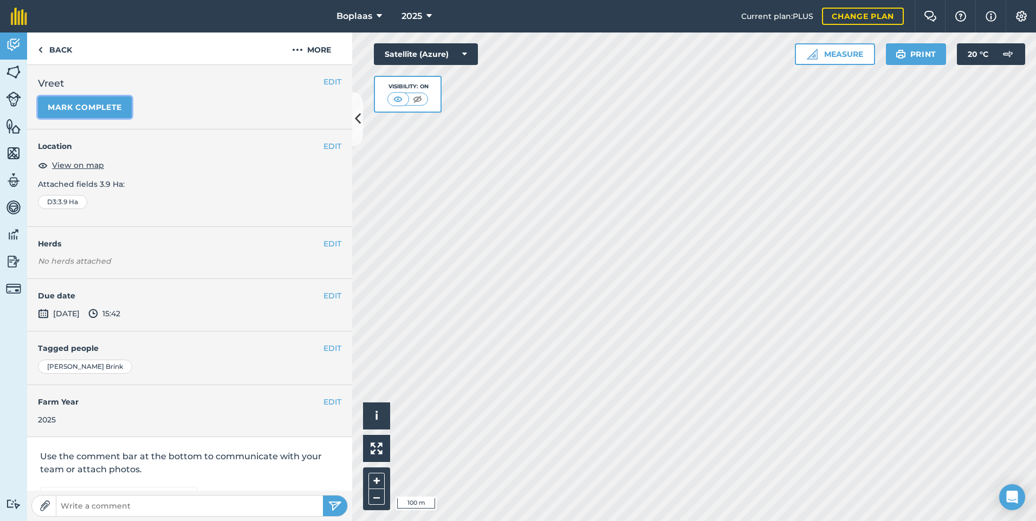
click at [98, 101] on button "Mark complete" at bounding box center [85, 107] width 94 height 22
click at [330, 298] on button "EDIT" at bounding box center [333, 296] width 18 height 12
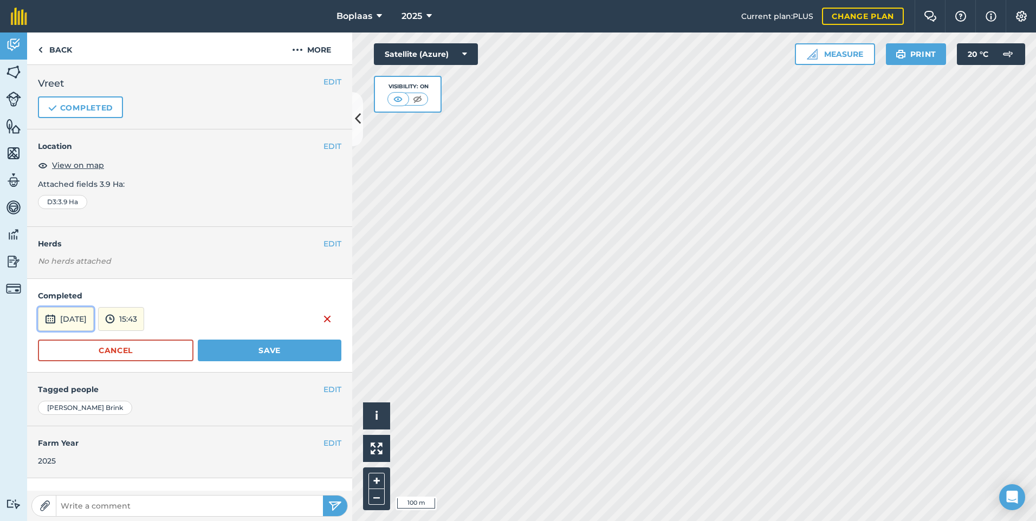
click at [70, 318] on button "[DATE]" at bounding box center [66, 319] width 56 height 24
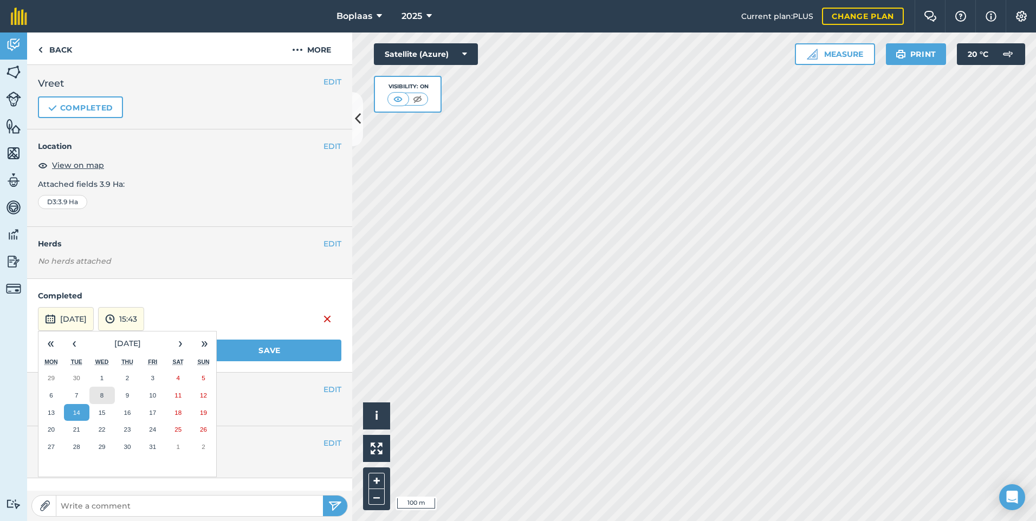
drag, startPoint x: 100, startPoint y: 390, endPoint x: 114, endPoint y: 379, distance: 17.7
click at [101, 390] on button "8" at bounding box center [101, 395] width 25 height 17
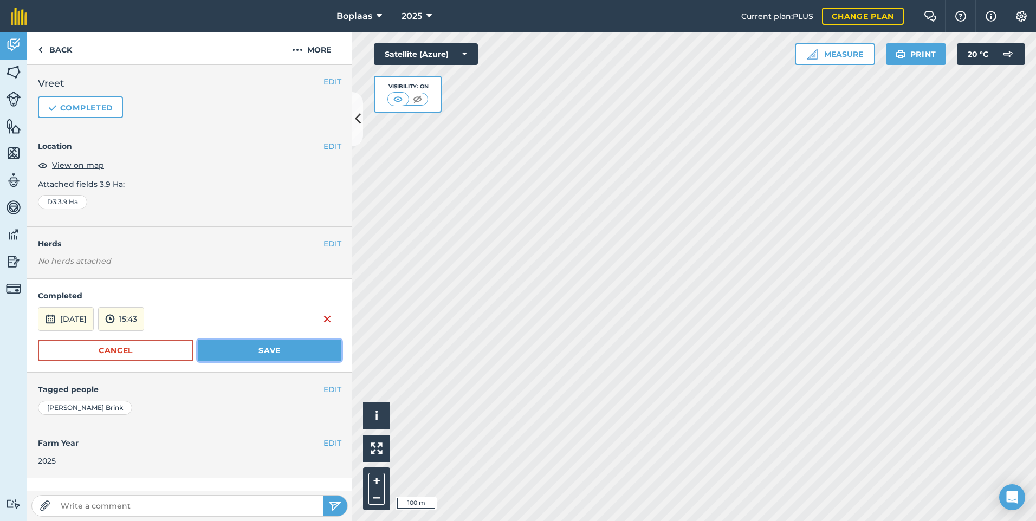
click at [269, 356] on button "Save" at bounding box center [270, 351] width 144 height 22
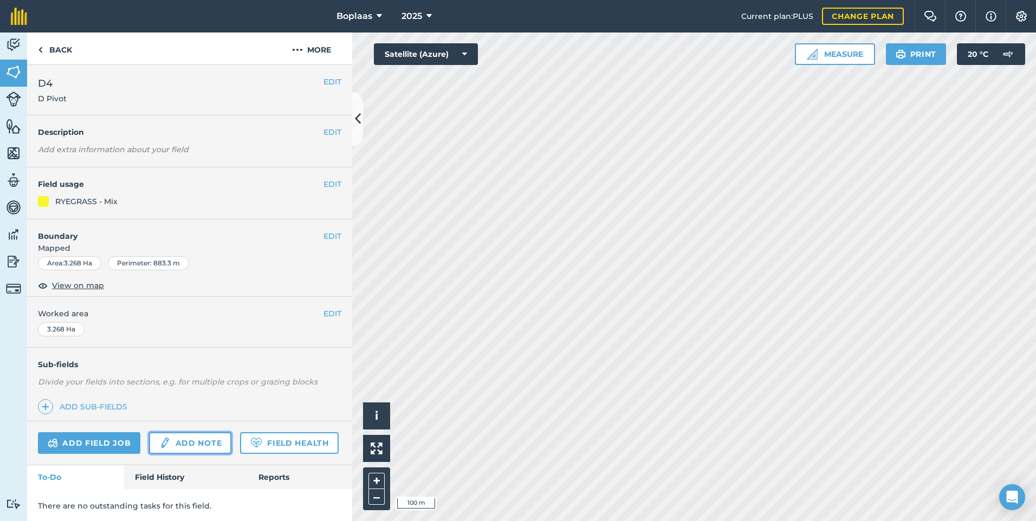
click at [189, 443] on link "Add note" at bounding box center [190, 444] width 82 height 22
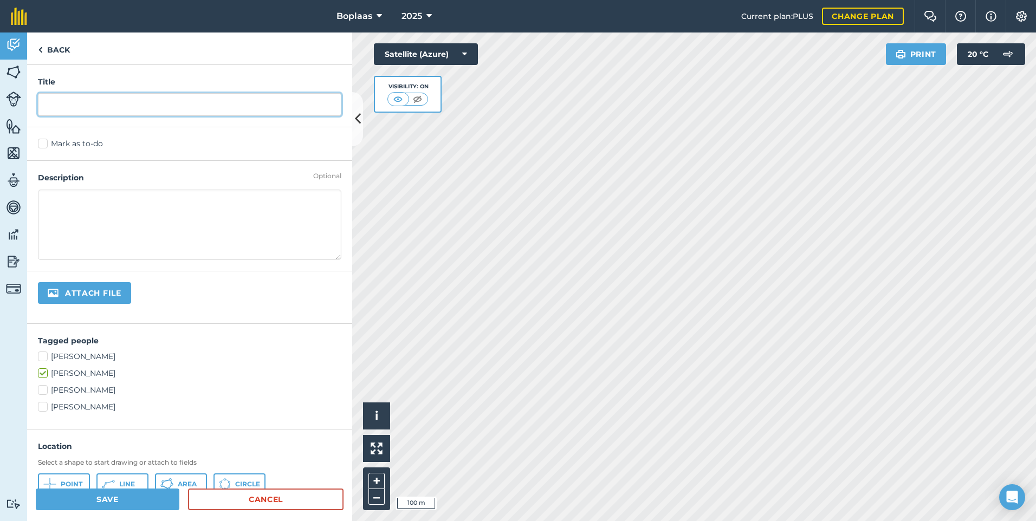
click at [90, 108] on input "text" at bounding box center [190, 104] width 304 height 23
type input "Vreet"
click at [31, 145] on div "Mark as to-do" at bounding box center [189, 144] width 325 height 34
click at [46, 145] on label "Mark as to-do" at bounding box center [190, 143] width 304 height 11
click at [45, 145] on input "Mark as to-do" at bounding box center [41, 141] width 7 height 7
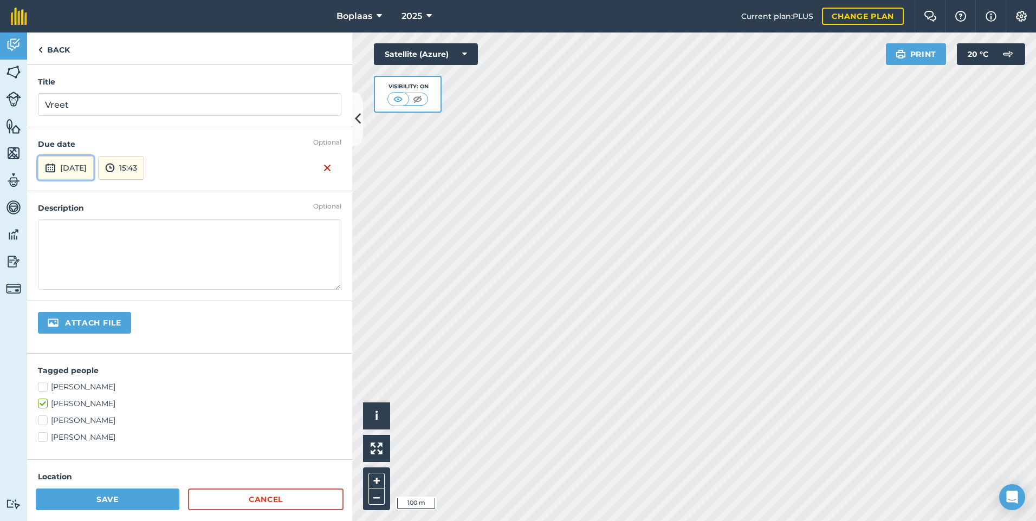
click at [94, 174] on button "[DATE]" at bounding box center [66, 168] width 56 height 24
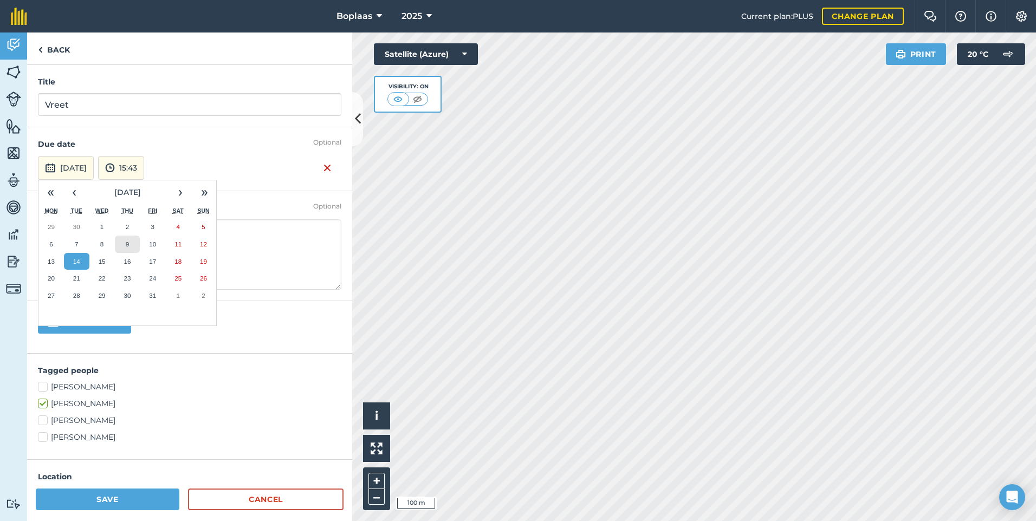
click at [133, 242] on button "9" at bounding box center [127, 244] width 25 height 17
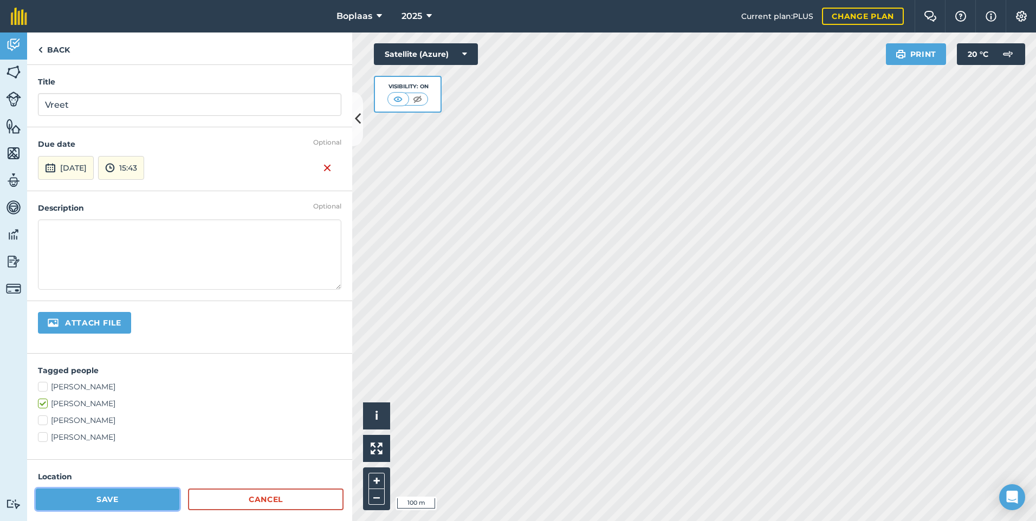
click at [118, 499] on button "Save" at bounding box center [108, 500] width 144 height 22
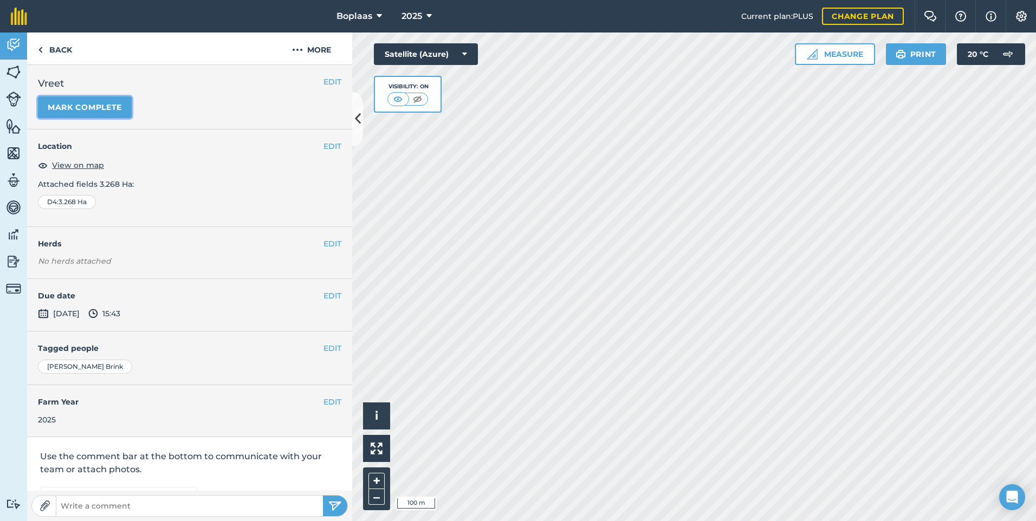
click at [106, 111] on button "Mark complete" at bounding box center [85, 107] width 94 height 22
click at [327, 295] on button "EDIT" at bounding box center [333, 296] width 18 height 12
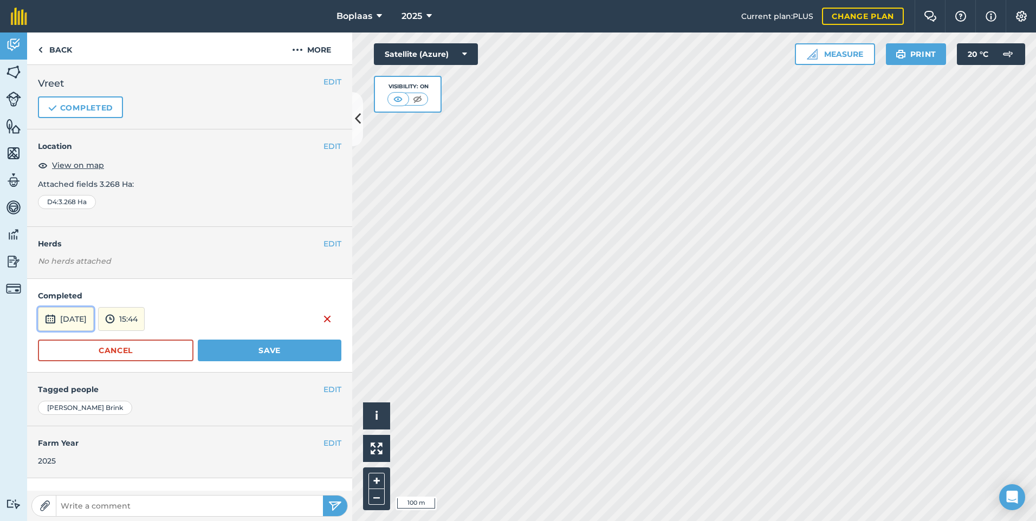
click at [85, 321] on button "[DATE]" at bounding box center [66, 319] width 56 height 24
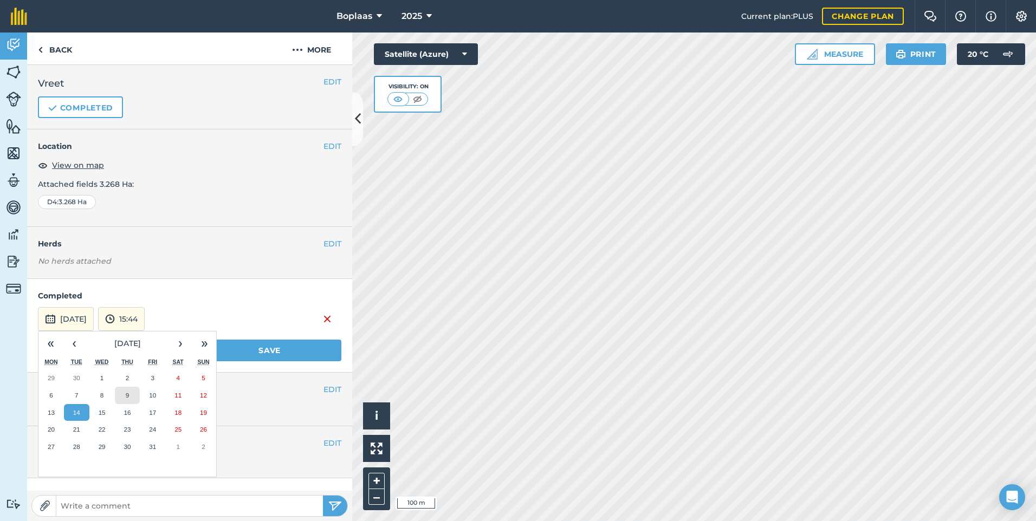
click at [123, 395] on button "9" at bounding box center [127, 395] width 25 height 17
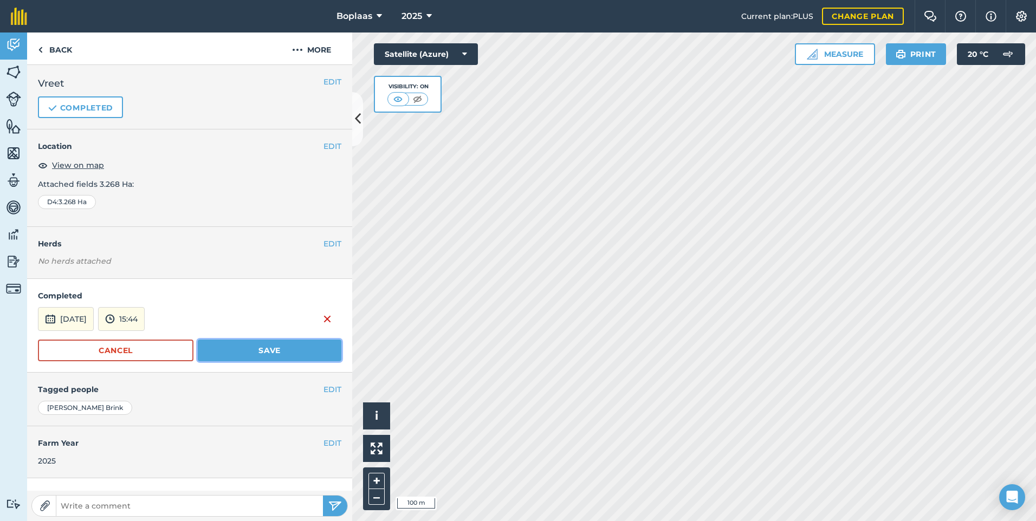
click at [257, 353] on button "Save" at bounding box center [270, 351] width 144 height 22
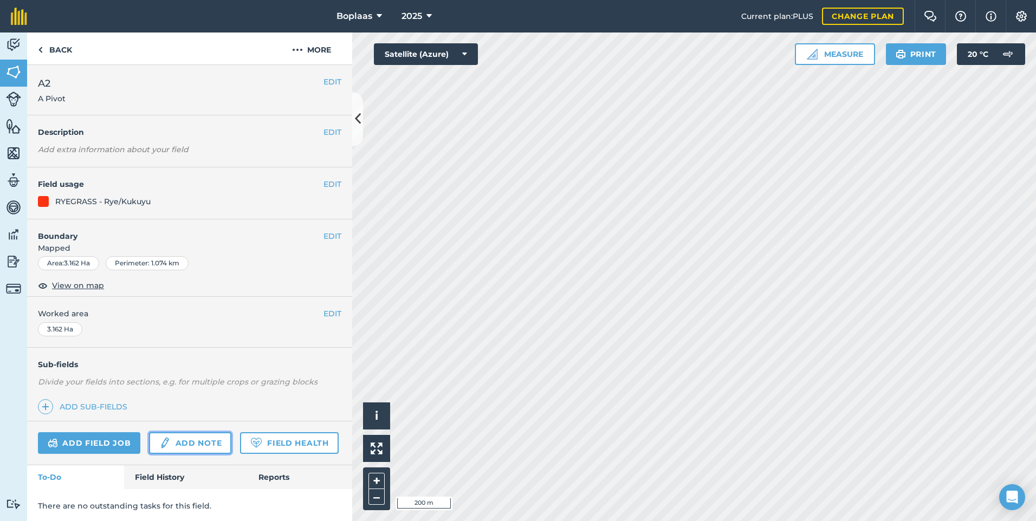
click at [183, 446] on link "Add note" at bounding box center [190, 444] width 82 height 22
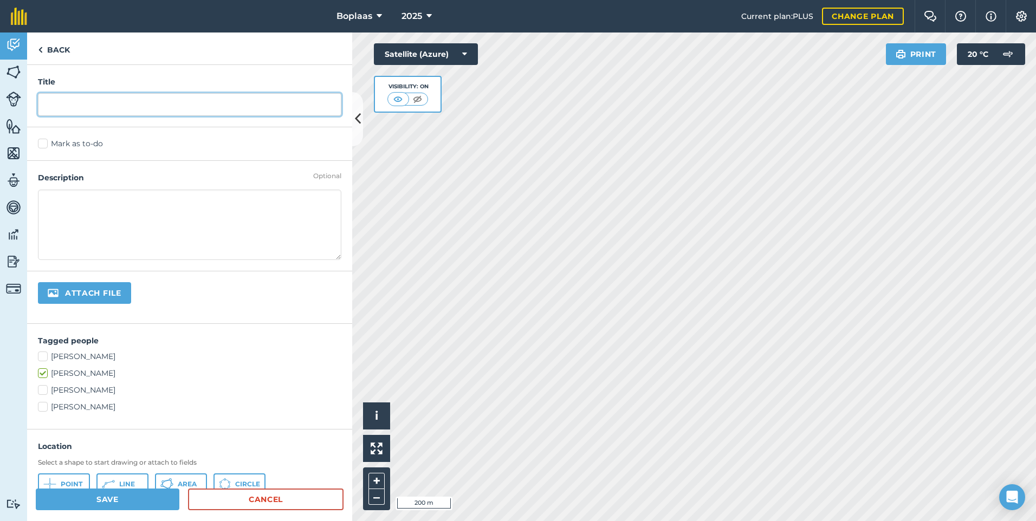
click at [85, 108] on input "text" at bounding box center [190, 104] width 304 height 23
type input "Baal"
click at [63, 145] on label "Mark as to-do" at bounding box center [190, 143] width 304 height 11
click at [45, 145] on input "Mark as to-do" at bounding box center [41, 141] width 7 height 7
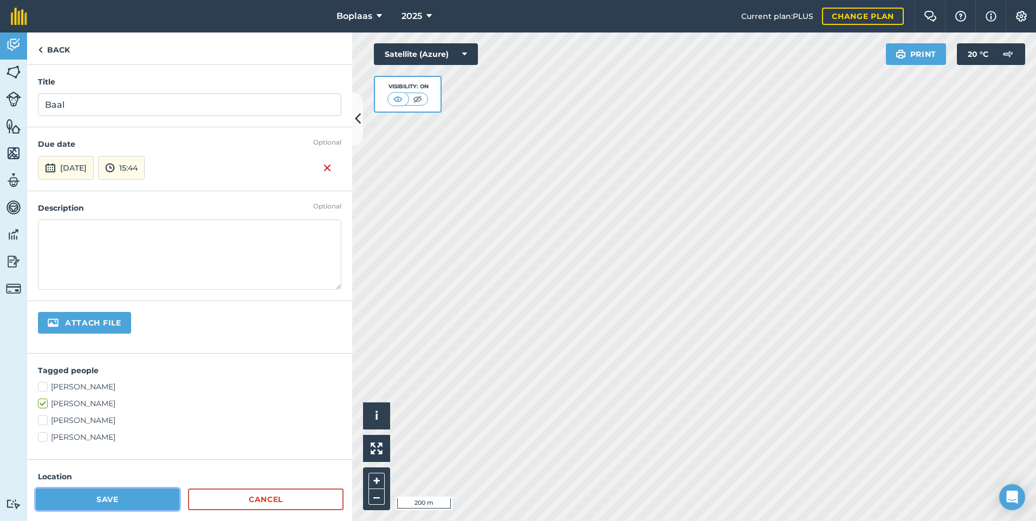
click at [98, 500] on button "Save" at bounding box center [108, 500] width 144 height 22
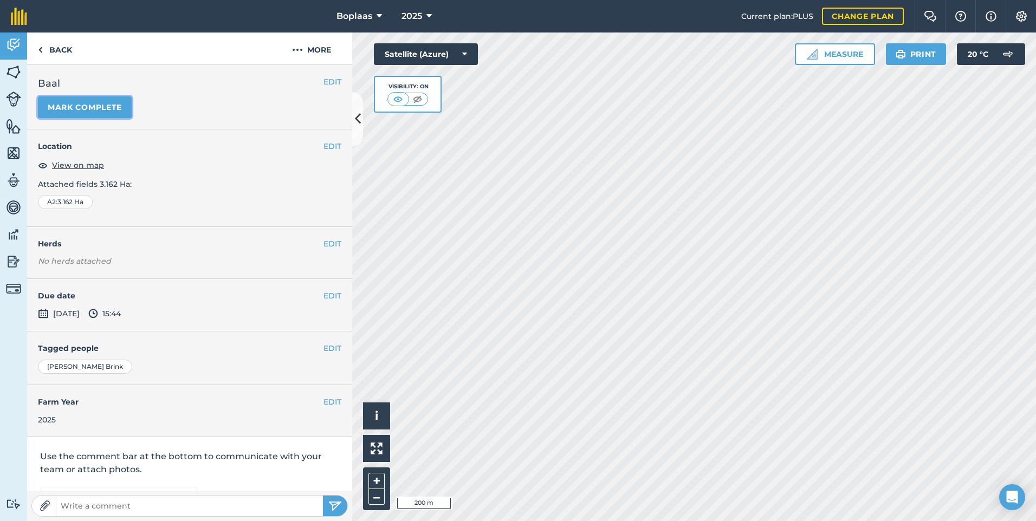
click at [95, 107] on button "Mark complete" at bounding box center [85, 107] width 94 height 22
